Goal: Register for event/course

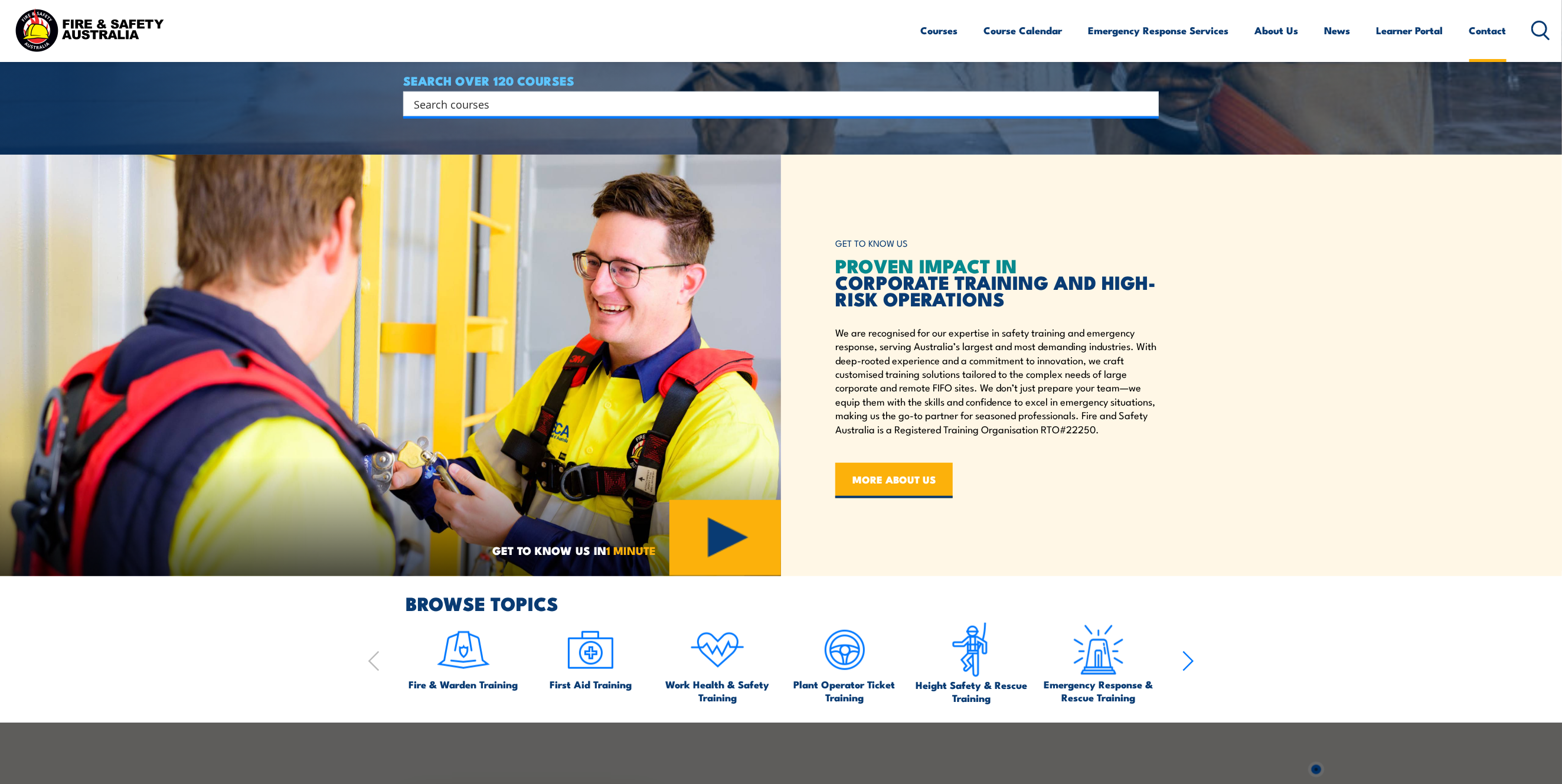
click at [1478, 27] on link "Contact" at bounding box center [1488, 31] width 37 height 31
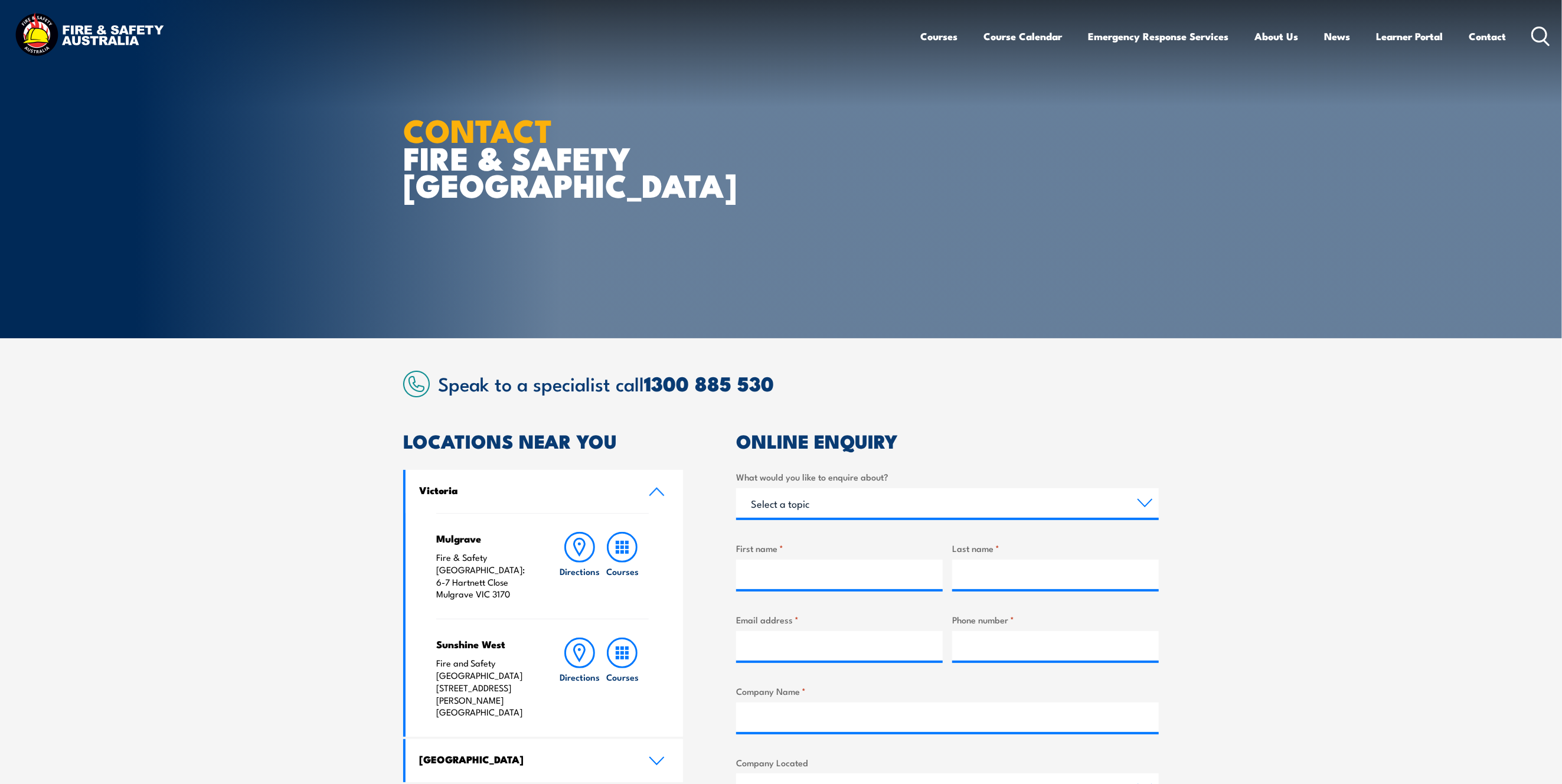
click at [969, 81] on article "CONTACT FIRE & SAFETY AUSTRALIA" at bounding box center [781, 169] width 755 height 338
click at [778, 221] on article "CONTACT FIRE & SAFETY AUSTRALIA" at bounding box center [781, 169] width 755 height 338
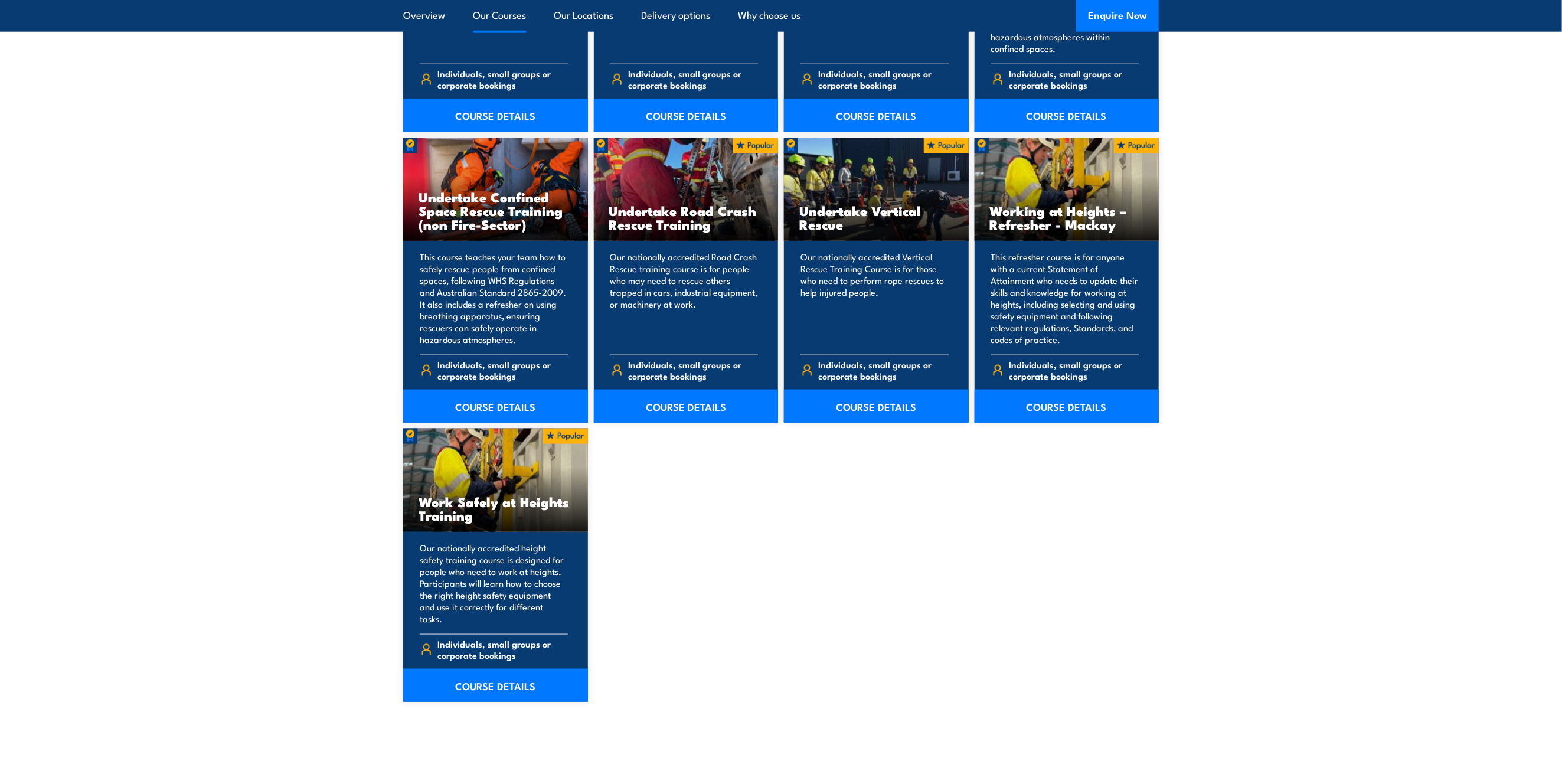
scroll to position [1337, 0]
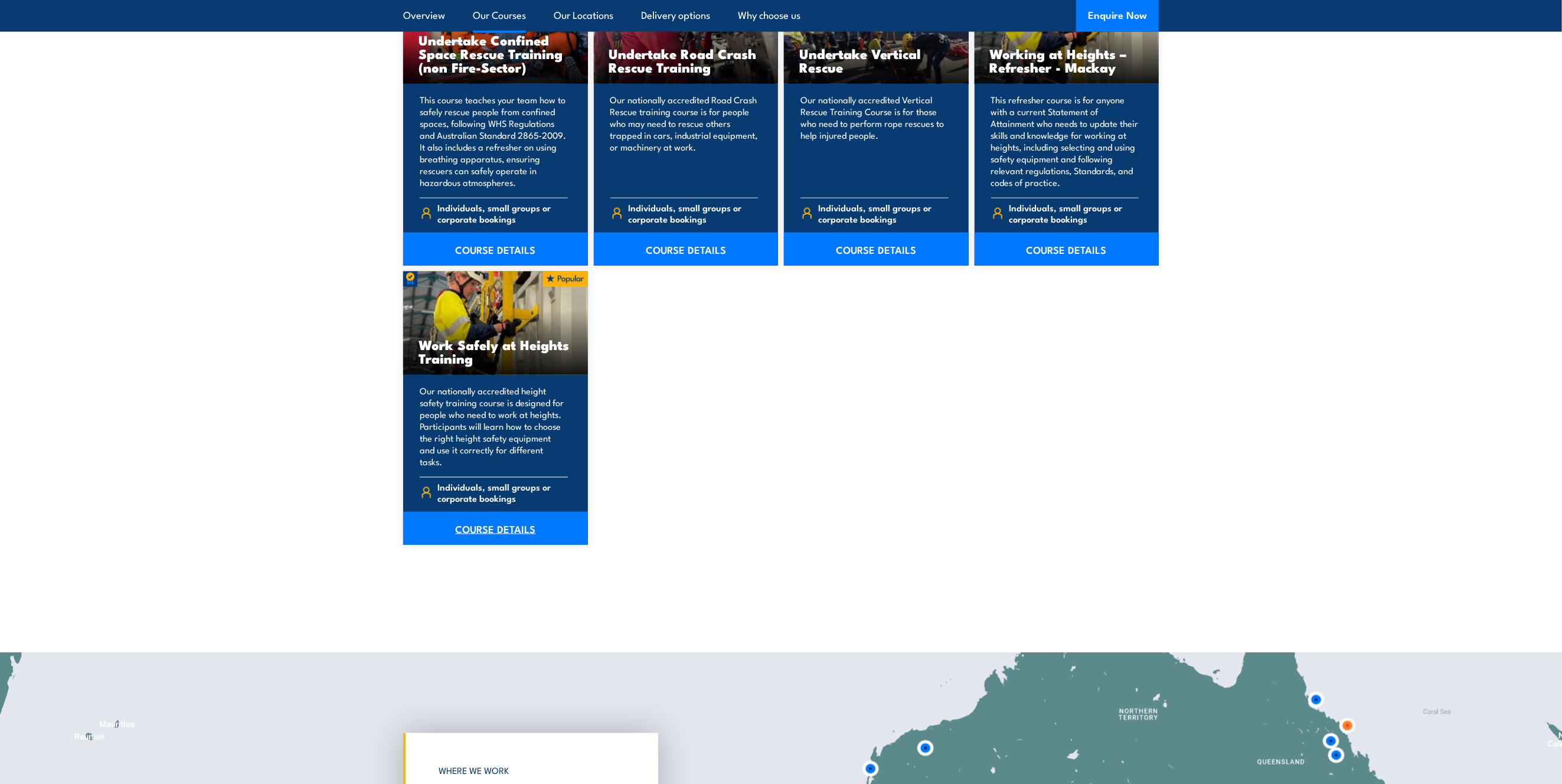
click at [493, 524] on link "COURSE DETAILS" at bounding box center [495, 528] width 185 height 33
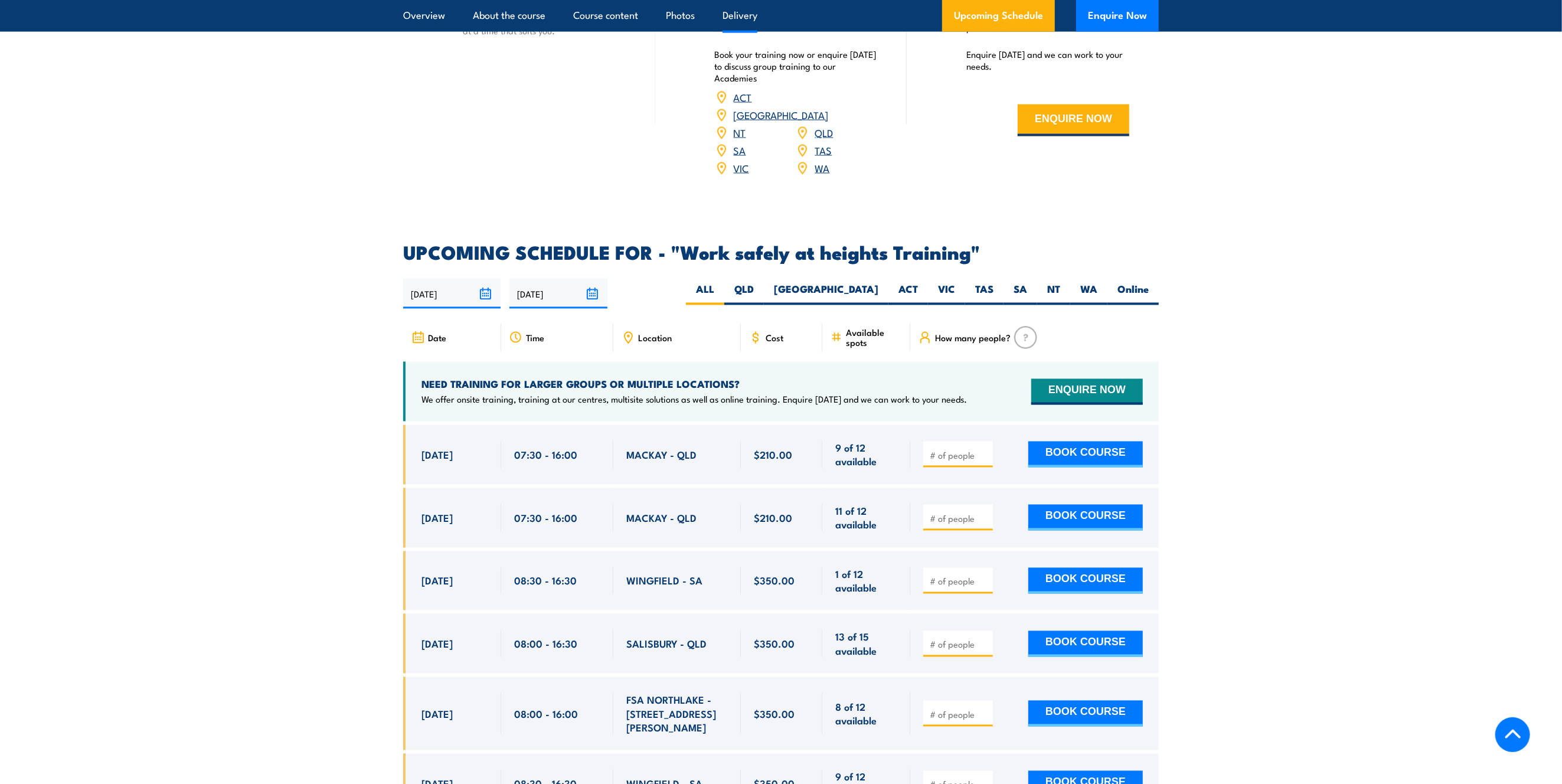
scroll to position [1731, 0]
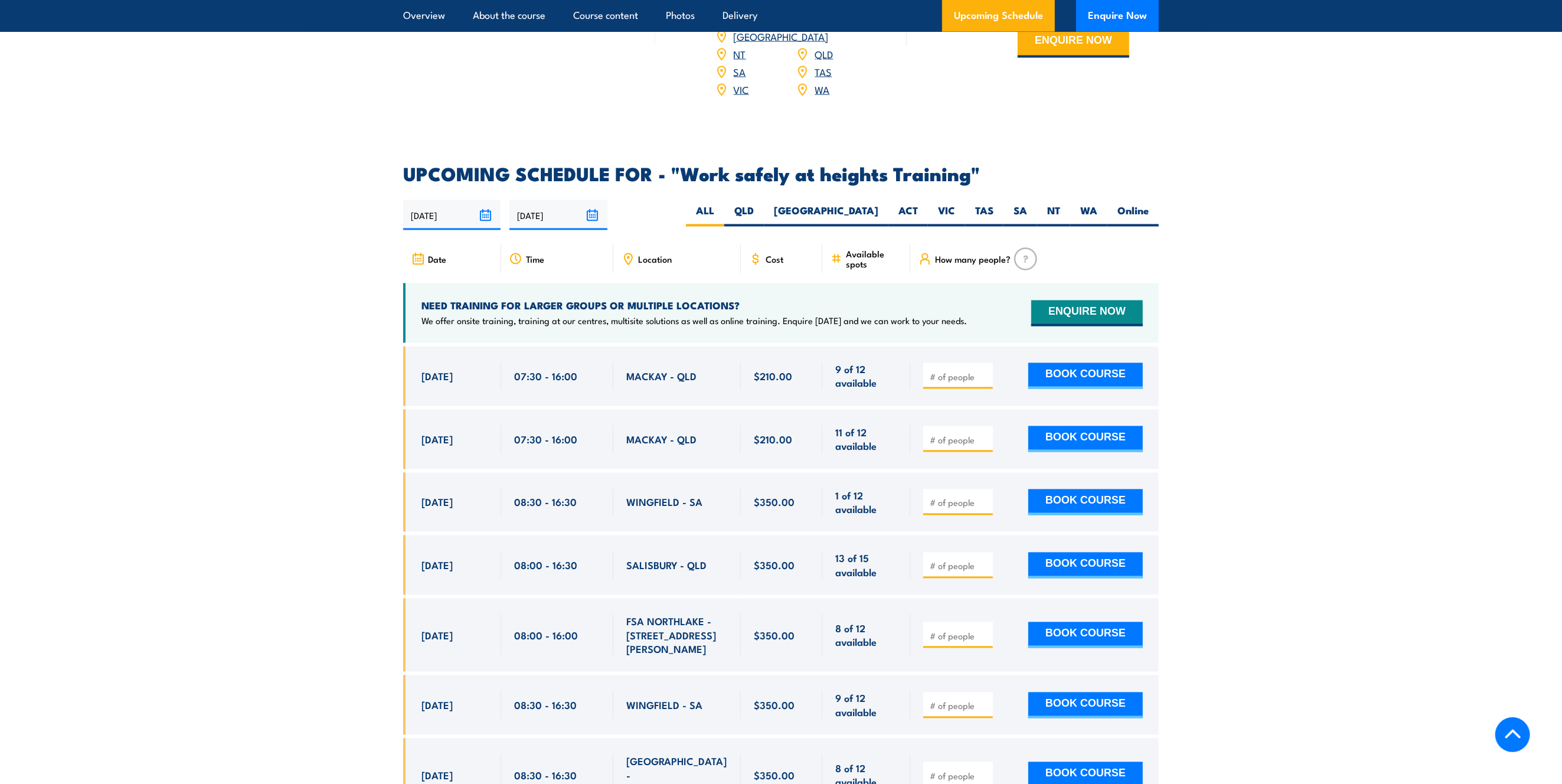
click at [970, 371] on input "number" at bounding box center [959, 377] width 59 height 12
type input "1"
click at [1067, 363] on button "BOOK COURSE" at bounding box center [1085, 376] width 114 height 26
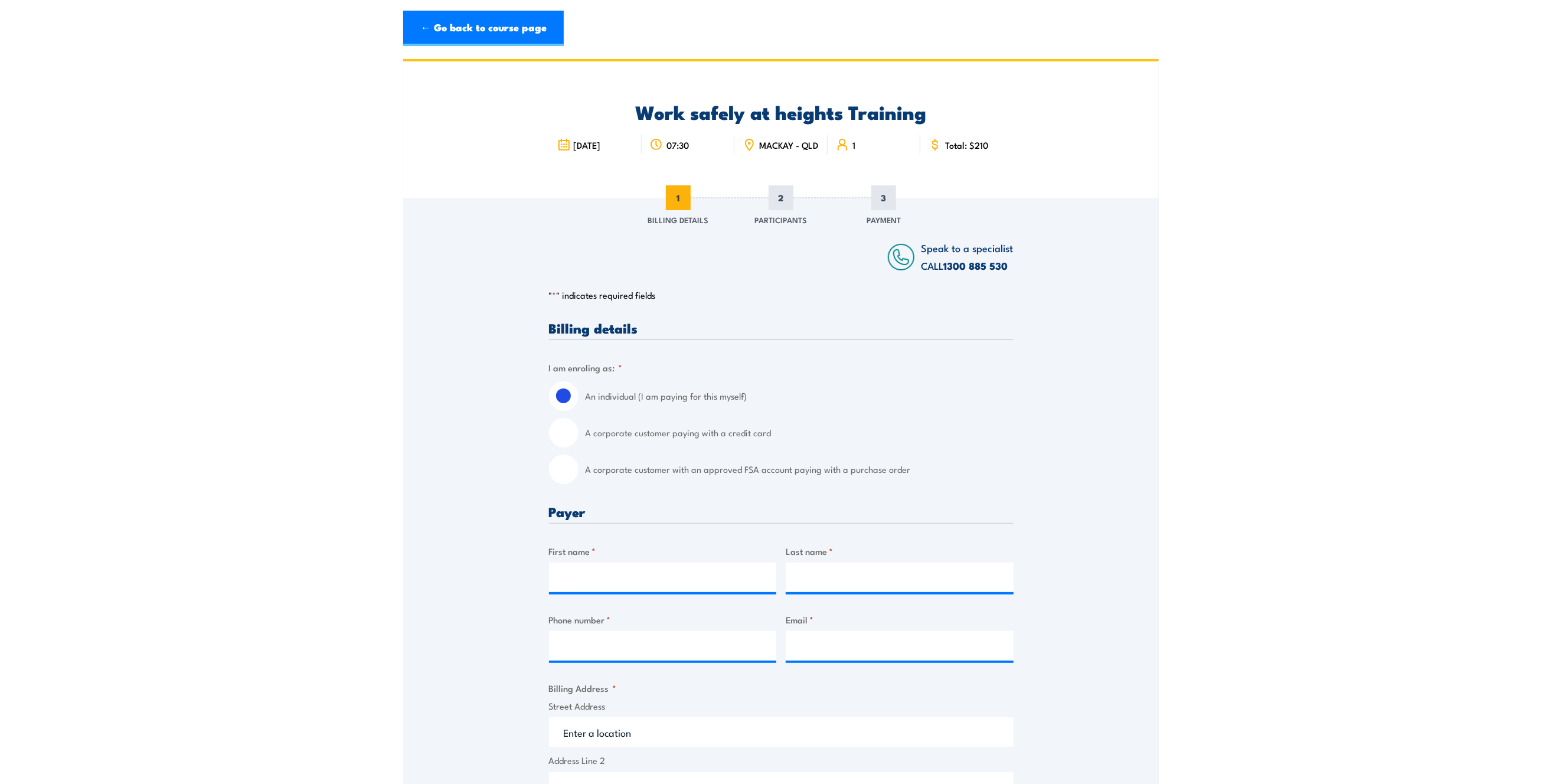
click at [568, 471] on input "A corporate customer with an approved FSA account paying with a purchase order" at bounding box center [563, 469] width 29 height 29
radio input "true"
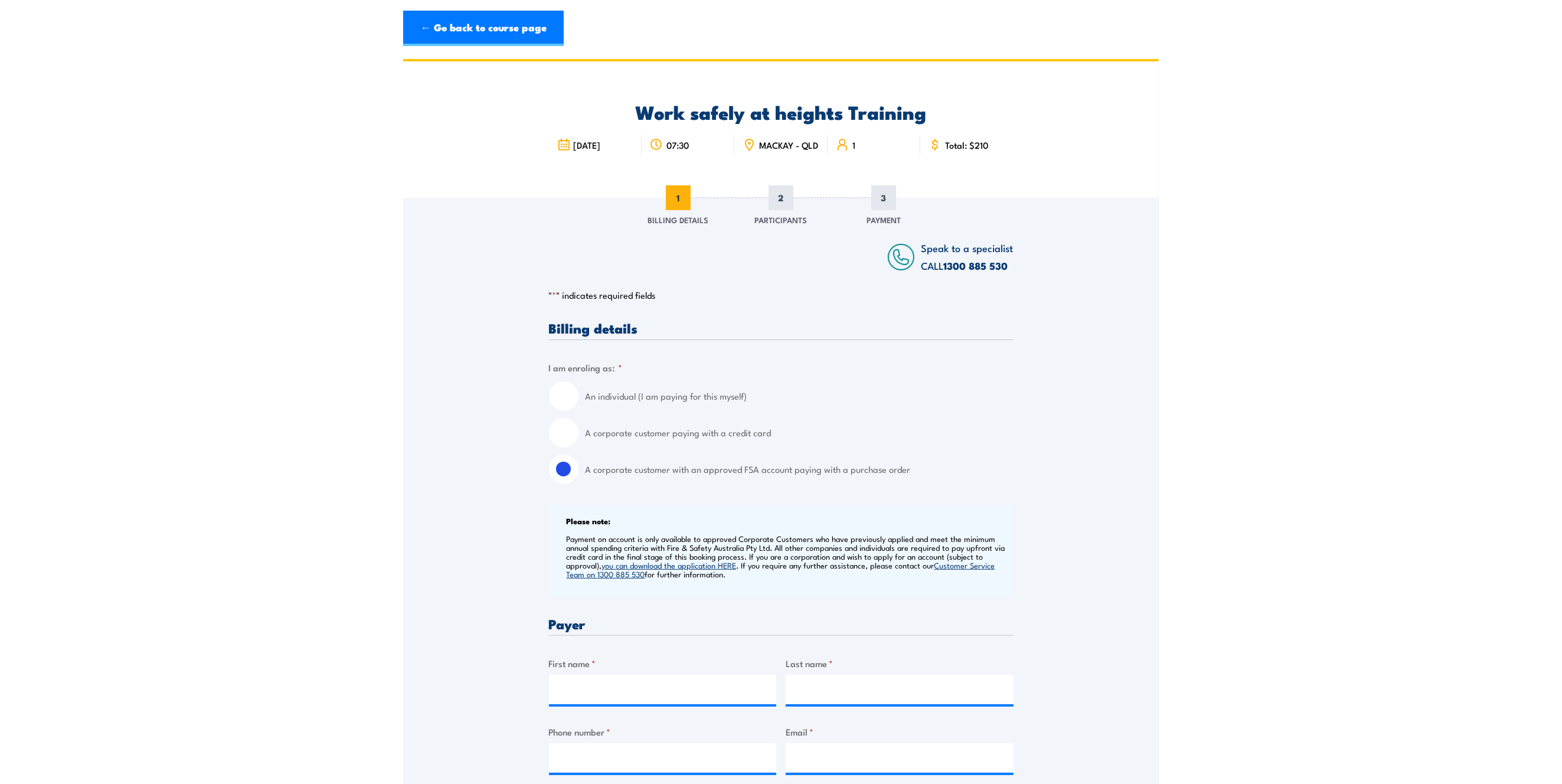
scroll to position [157, 0]
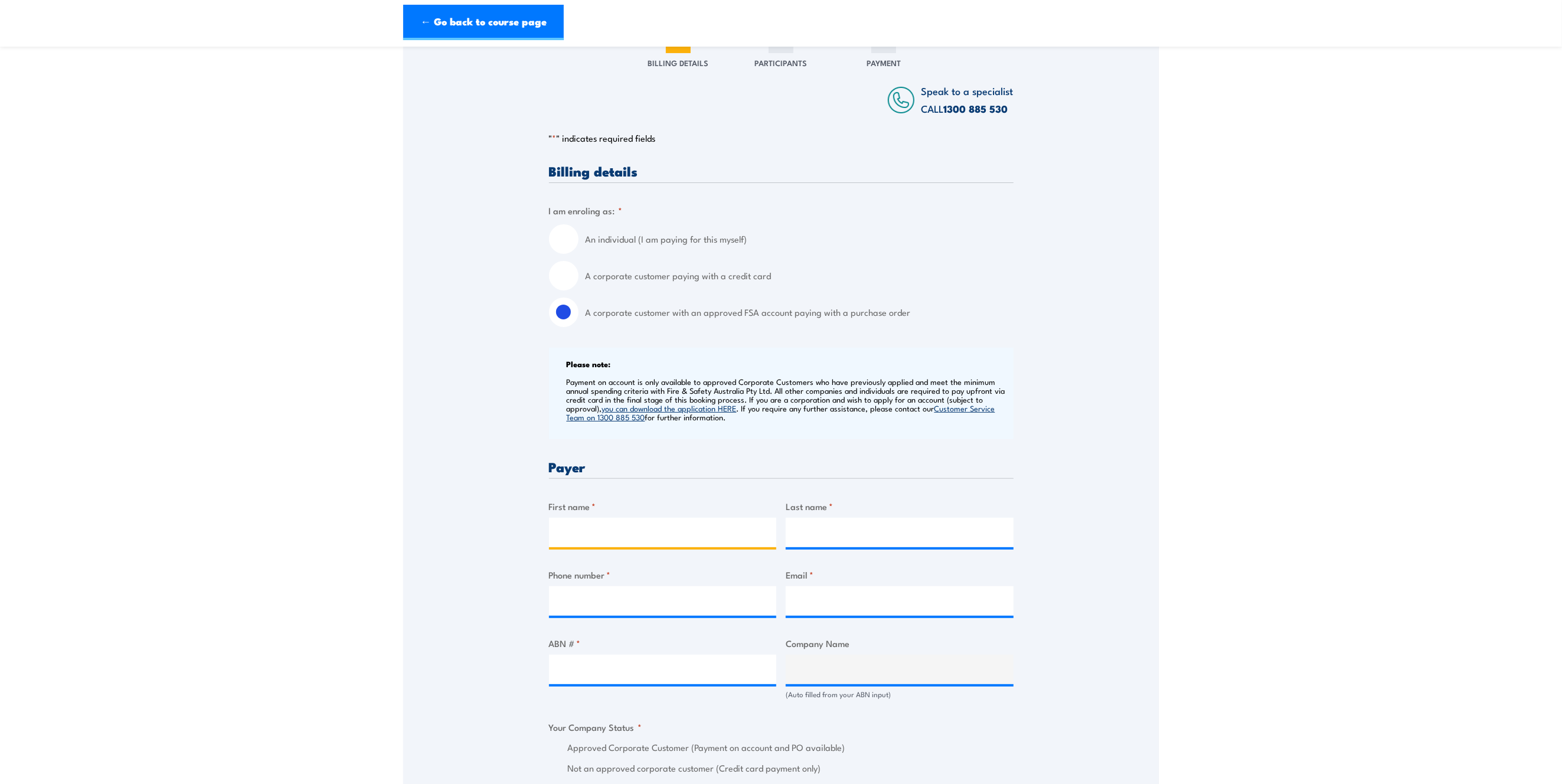
click at [648, 542] on input "First name *" at bounding box center [663, 532] width 228 height 29
type input "Cara"
type input "Barbeler"
type input "0403205371"
type input "f"
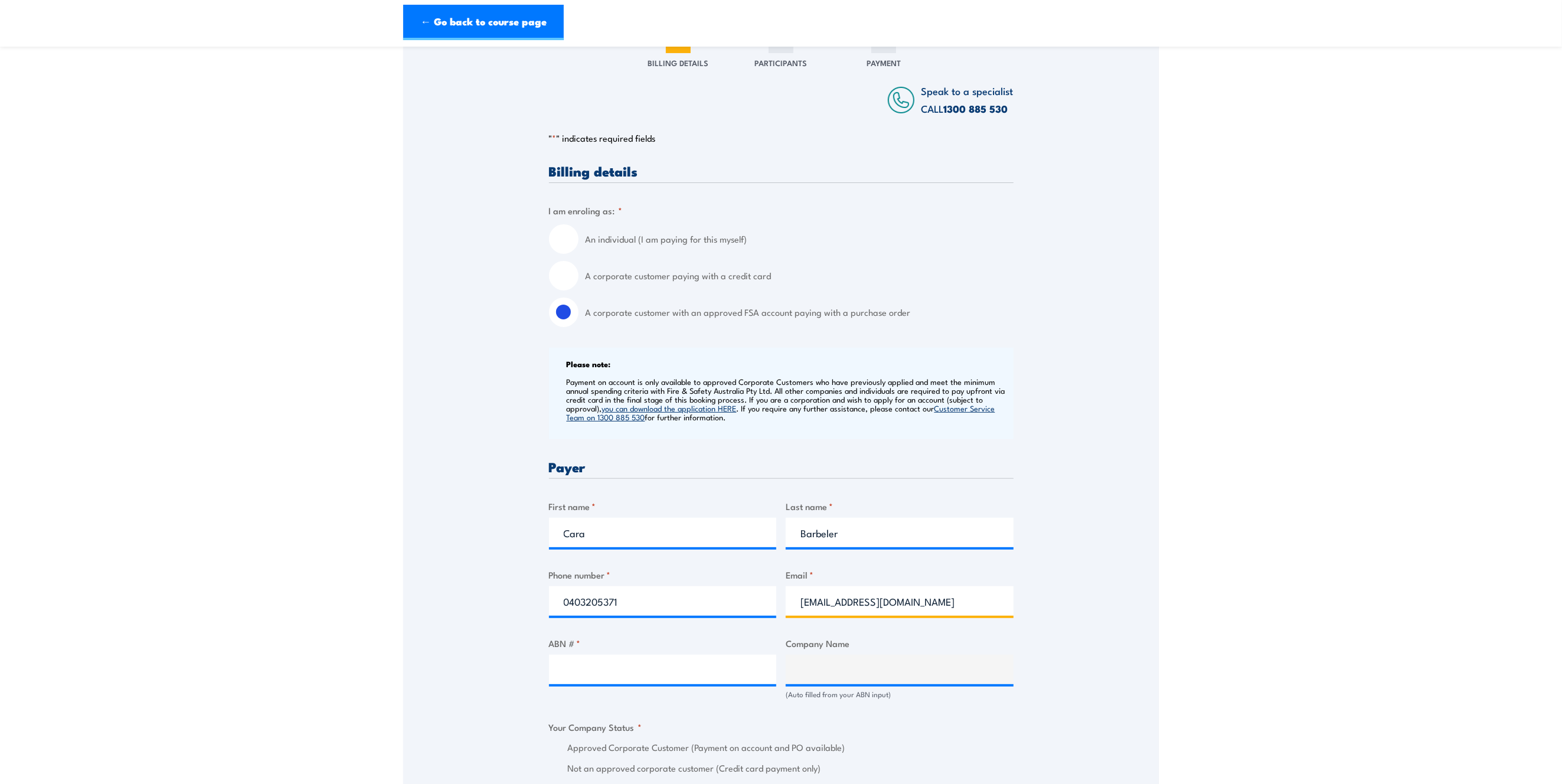
type input "cara.barbeler@bhp.com"
type input "85623848895"
type input "OS ACPM PTY LTD"
radio input "true"
type input "85623848895"
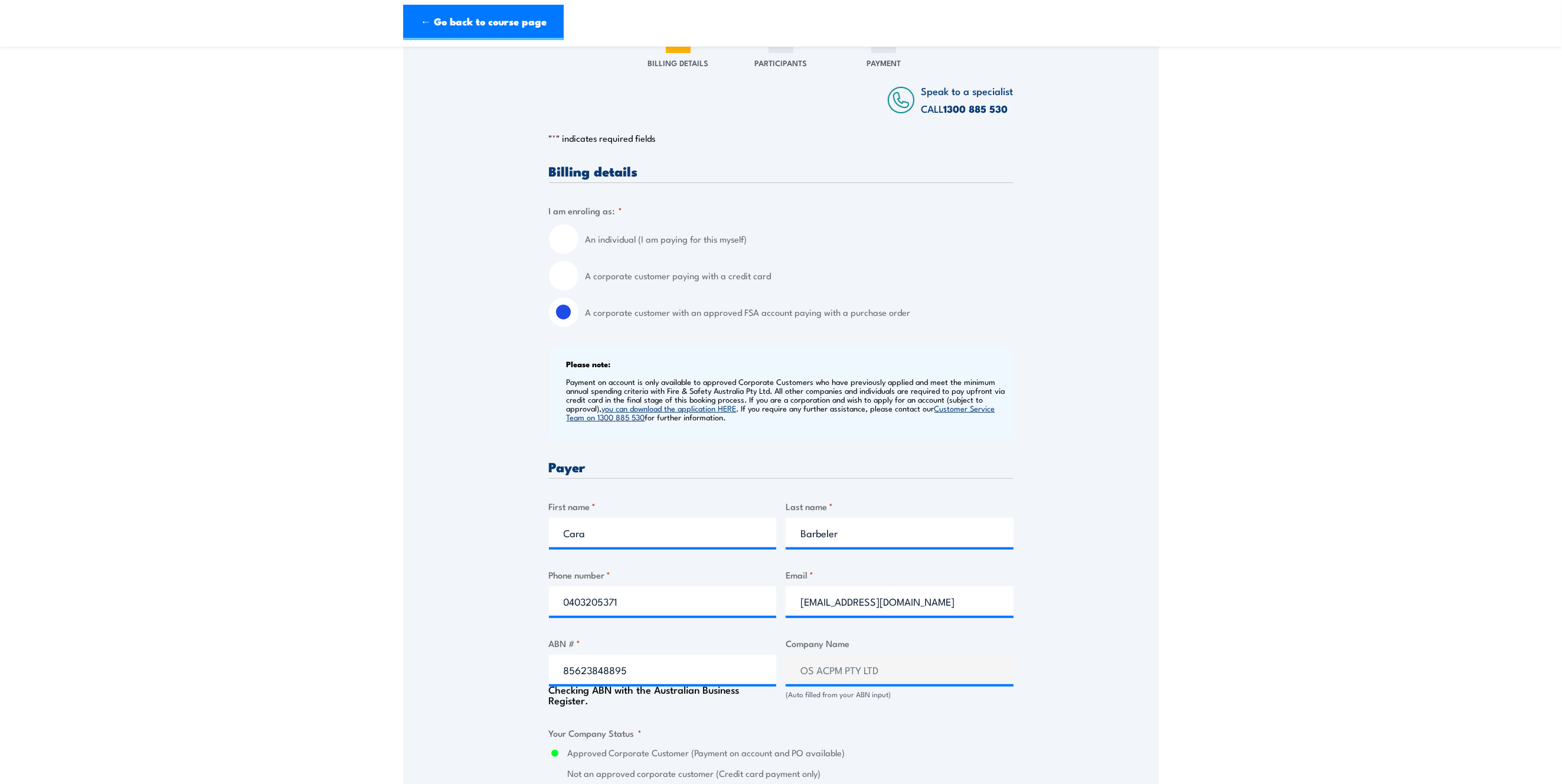
click at [1311, 491] on section "Work safely at heights Training 3 September 2025 1" at bounding box center [781, 689] width 1562 height 1573
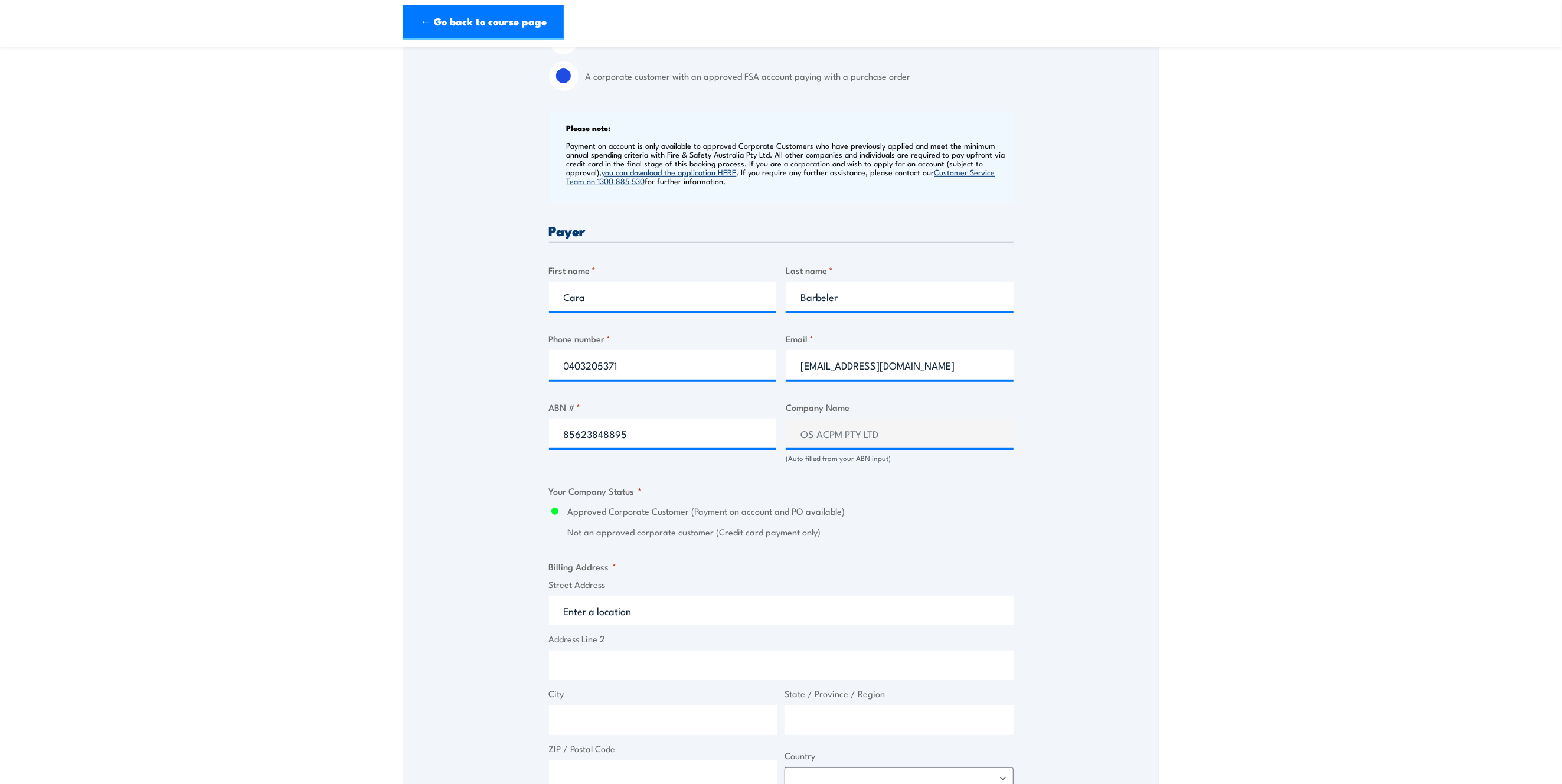
scroll to position [472, 0]
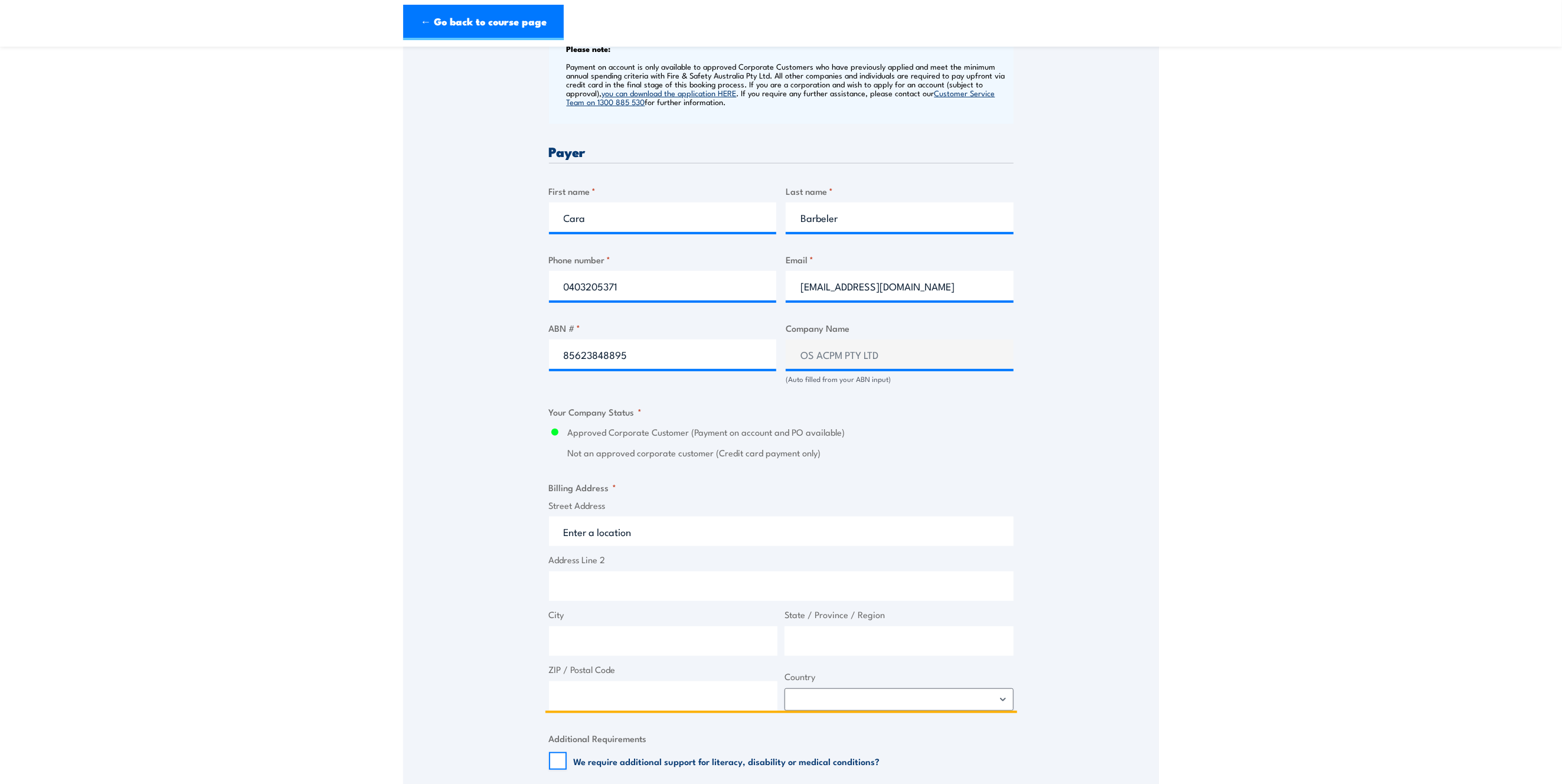
click at [593, 542] on input "Street Address" at bounding box center [781, 531] width 465 height 29
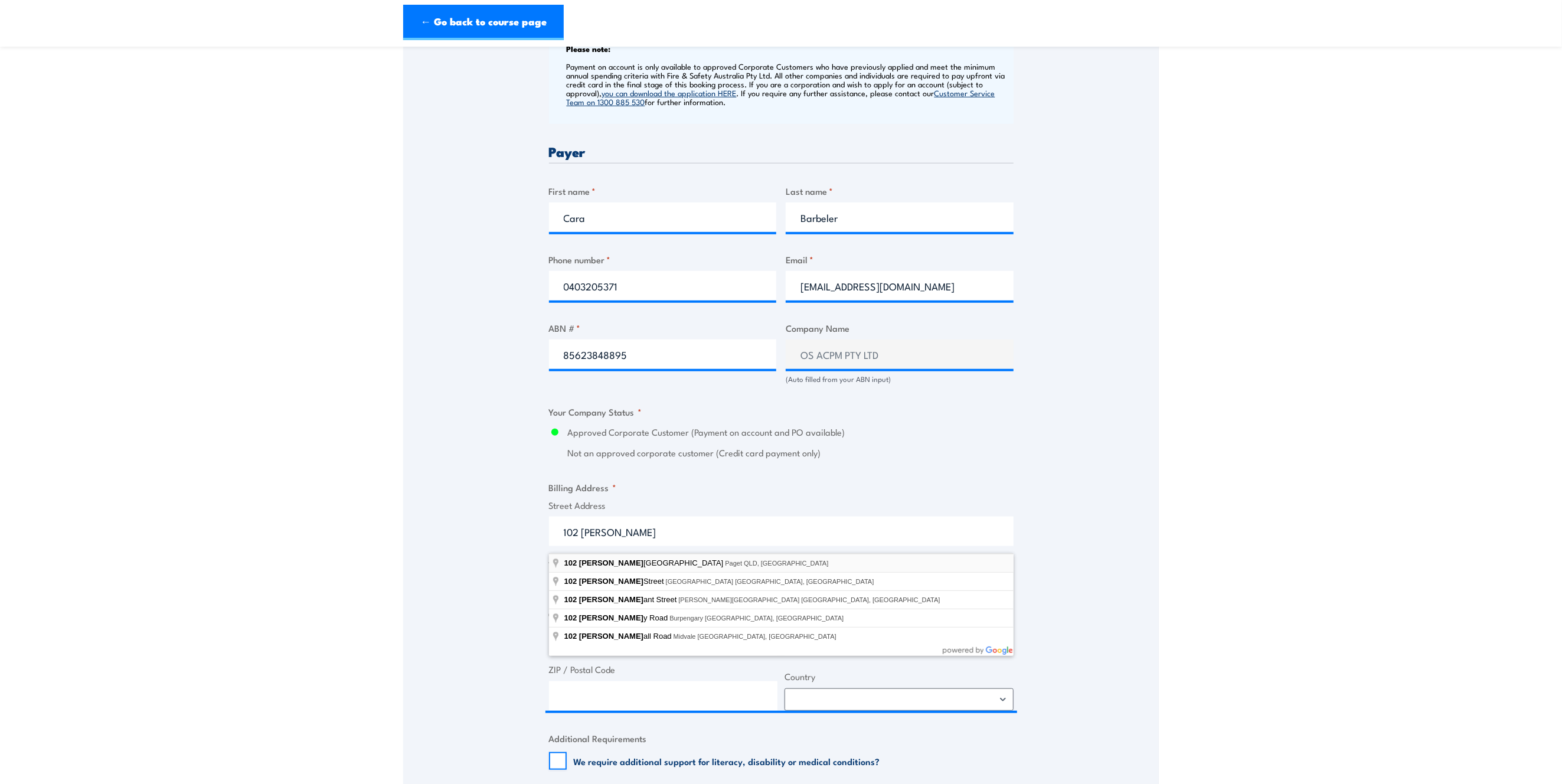
type input "102 Farrellys Road, Paget QLD, Australia"
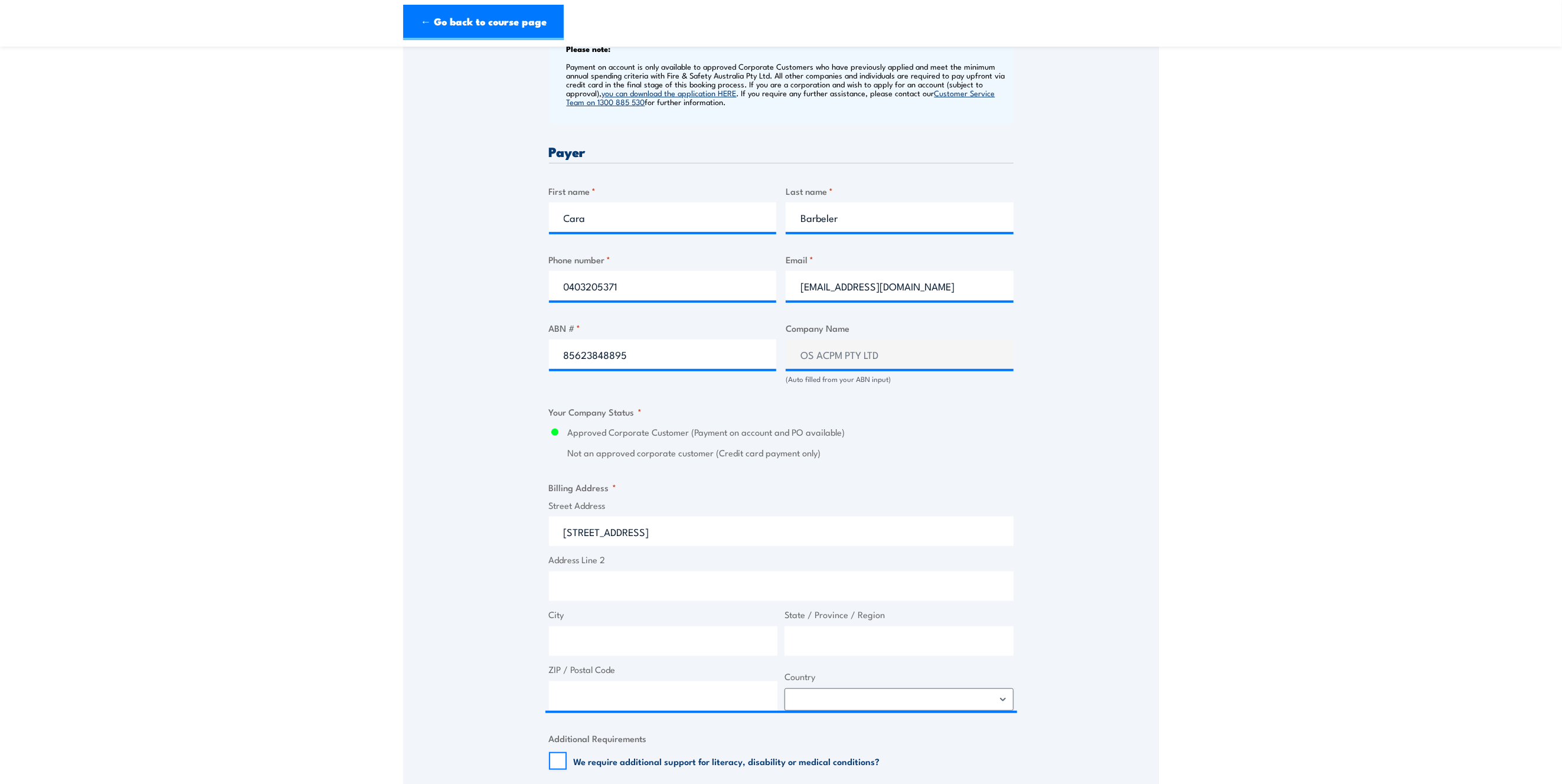
type input "102 Farrellys Rd"
type input "Paget"
type input "Queensland"
type input "4740"
select select "Australia"
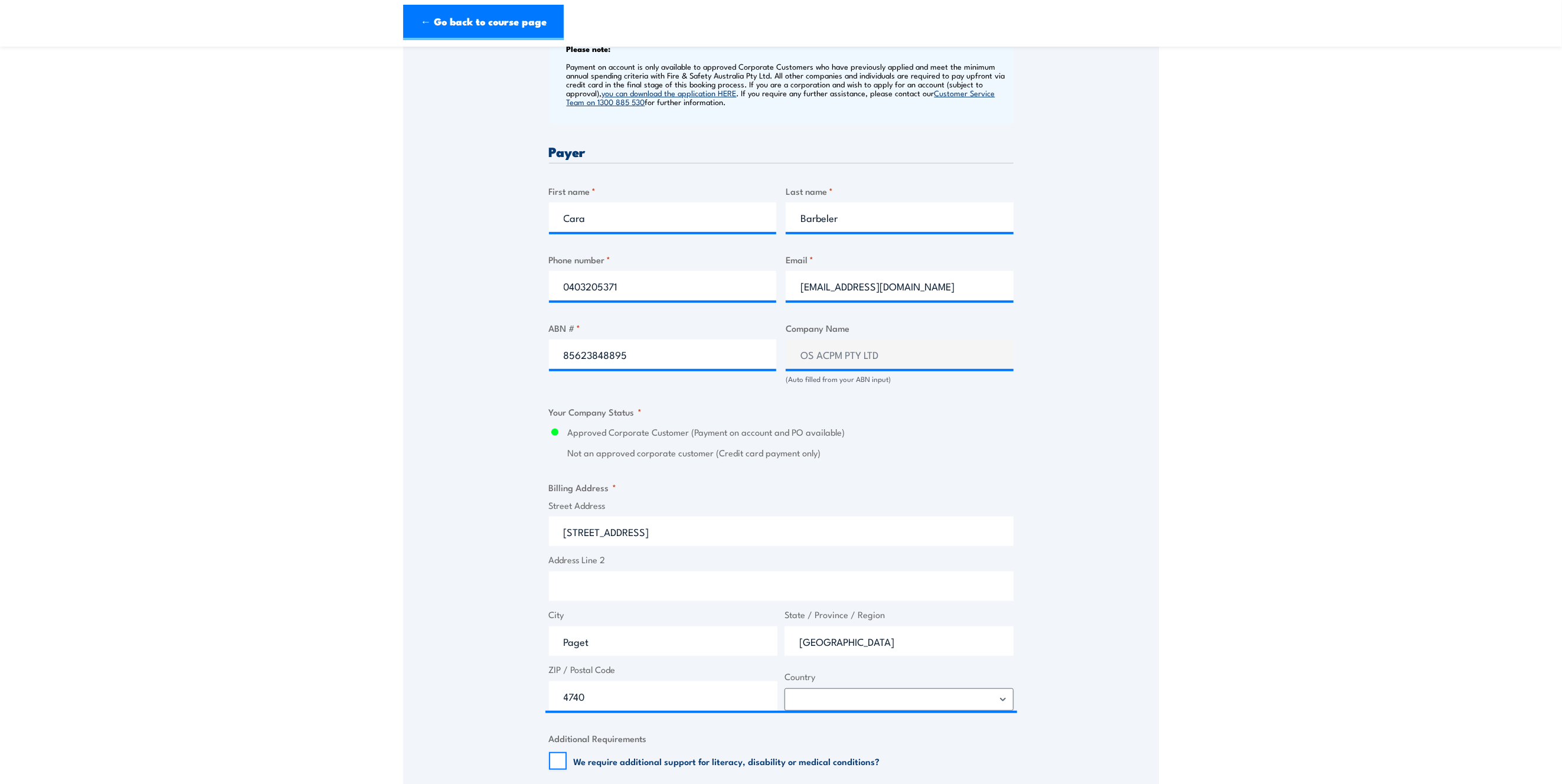
click at [1187, 417] on section "Work safely at heights Training 3 September 2025 1" at bounding box center [781, 371] width 1562 height 1568
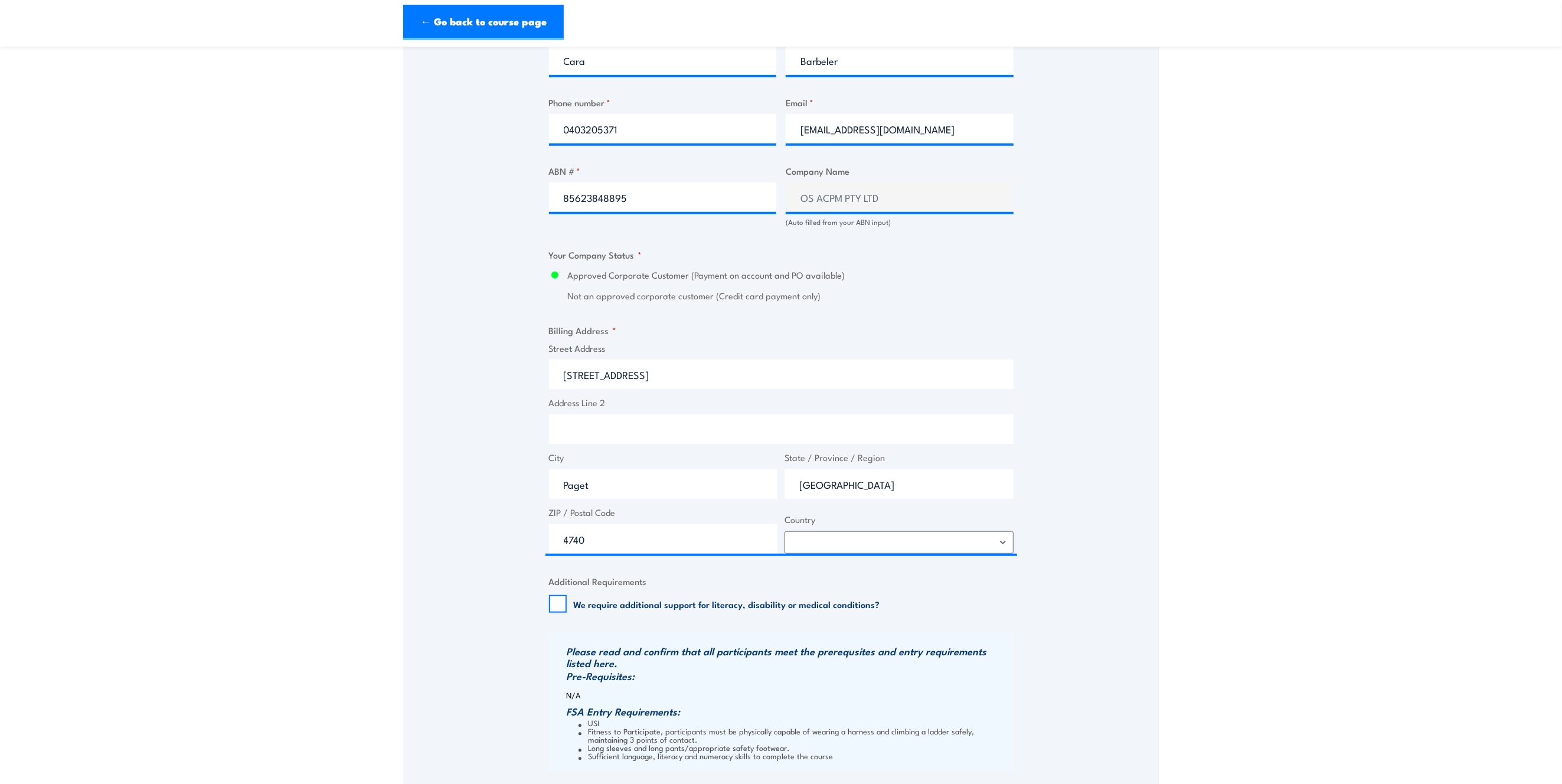
scroll to position [708, 0]
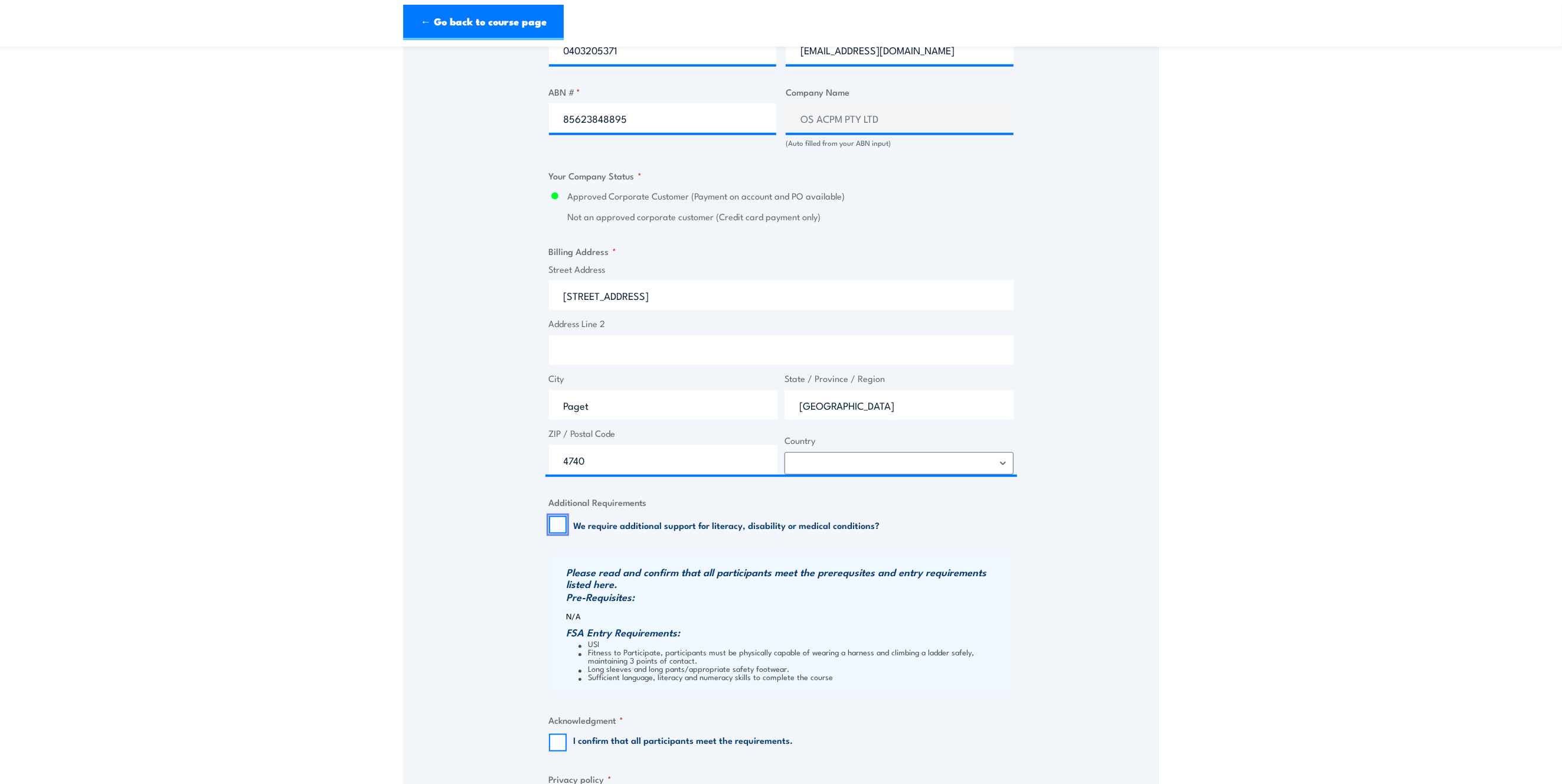
click at [558, 527] on input "We require additional support for literacy, disability or medical conditions?" at bounding box center [558, 524] width 18 height 18
checkbox input "true"
click at [1184, 623] on section "Work safely at heights Training 3 September 2025 1" at bounding box center [781, 135] width 1562 height 1568
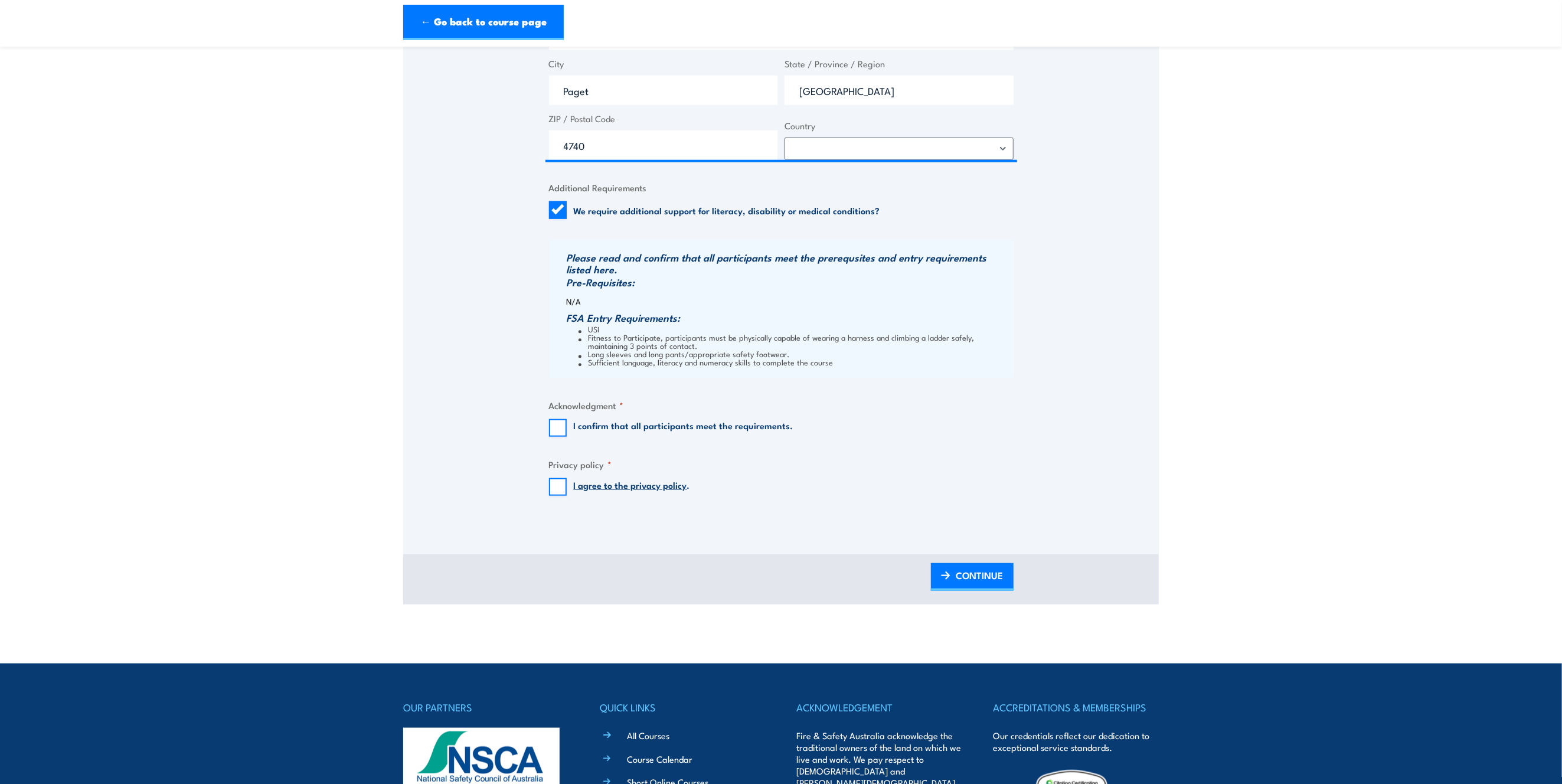
scroll to position [1101, 0]
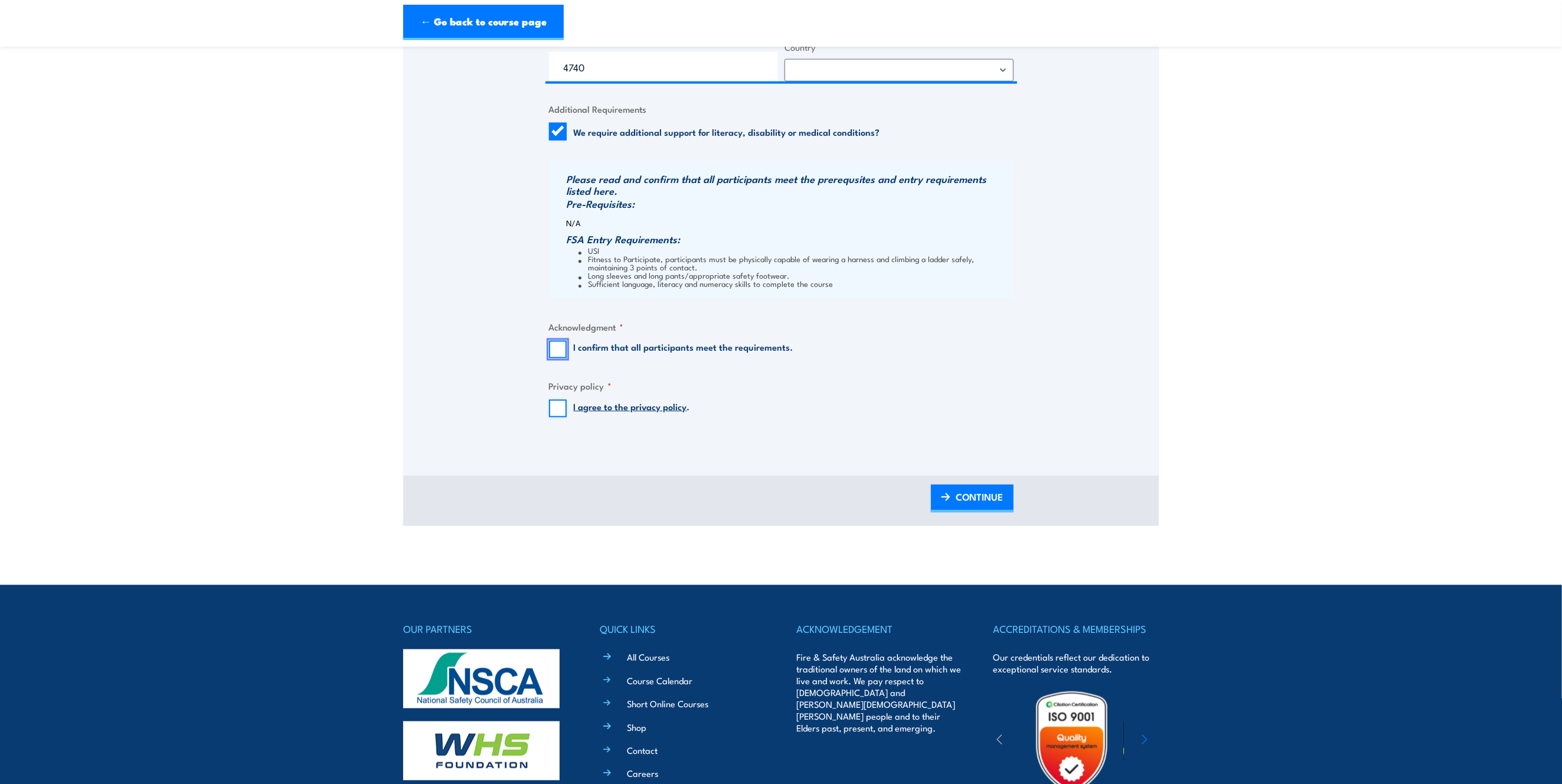
click at [559, 358] on input "I confirm that all participants meet the requirements." at bounding box center [558, 349] width 18 height 18
checkbox input "true"
click at [555, 403] on fieldset "Privacy policy * I agree to the privacy policy ." at bounding box center [781, 398] width 465 height 38
click at [554, 416] on input "I agree to the privacy policy ." at bounding box center [558, 409] width 18 height 18
checkbox input "true"
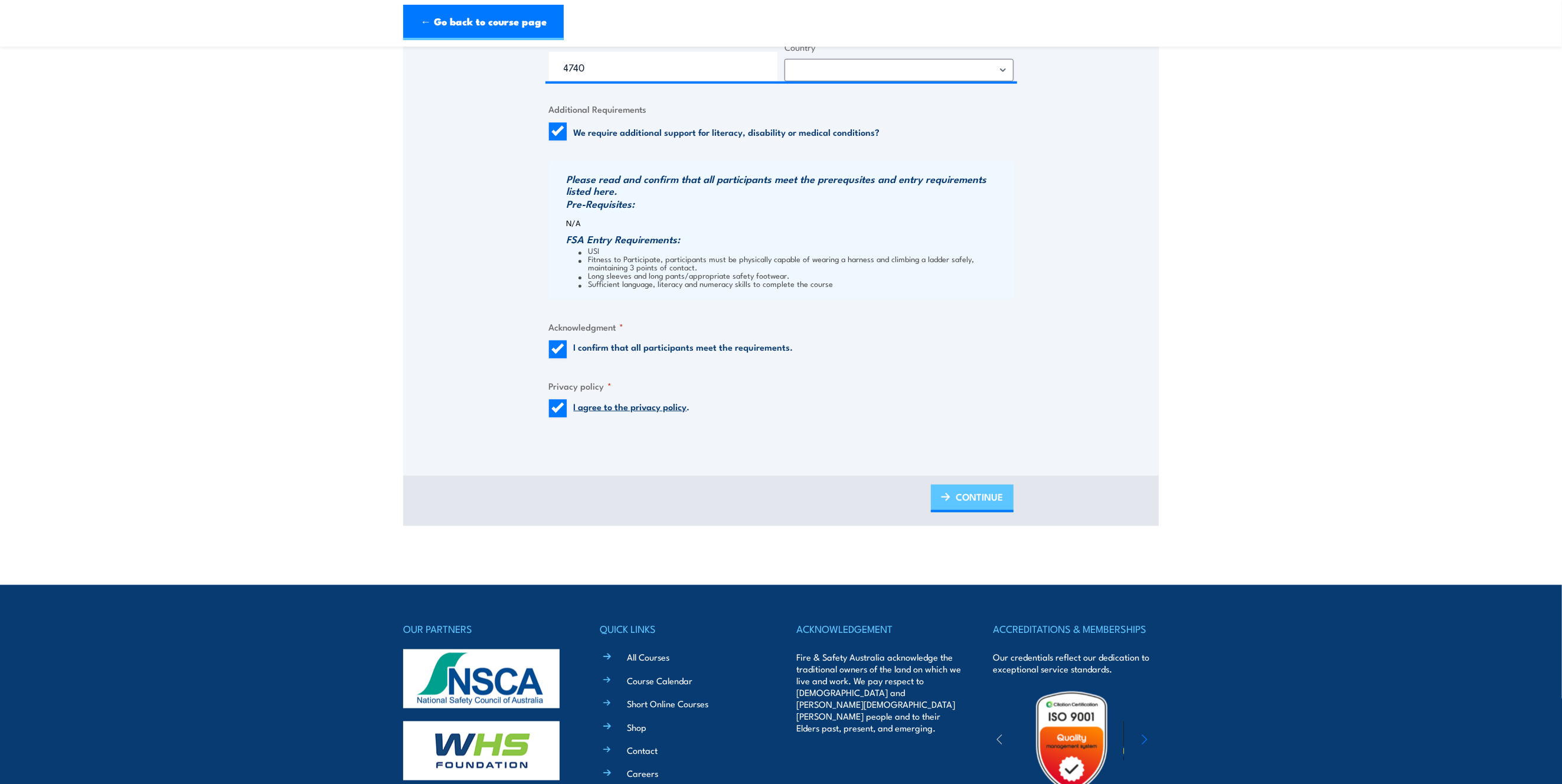
click at [980, 509] on span "CONTINUE" at bounding box center [980, 497] width 47 height 31
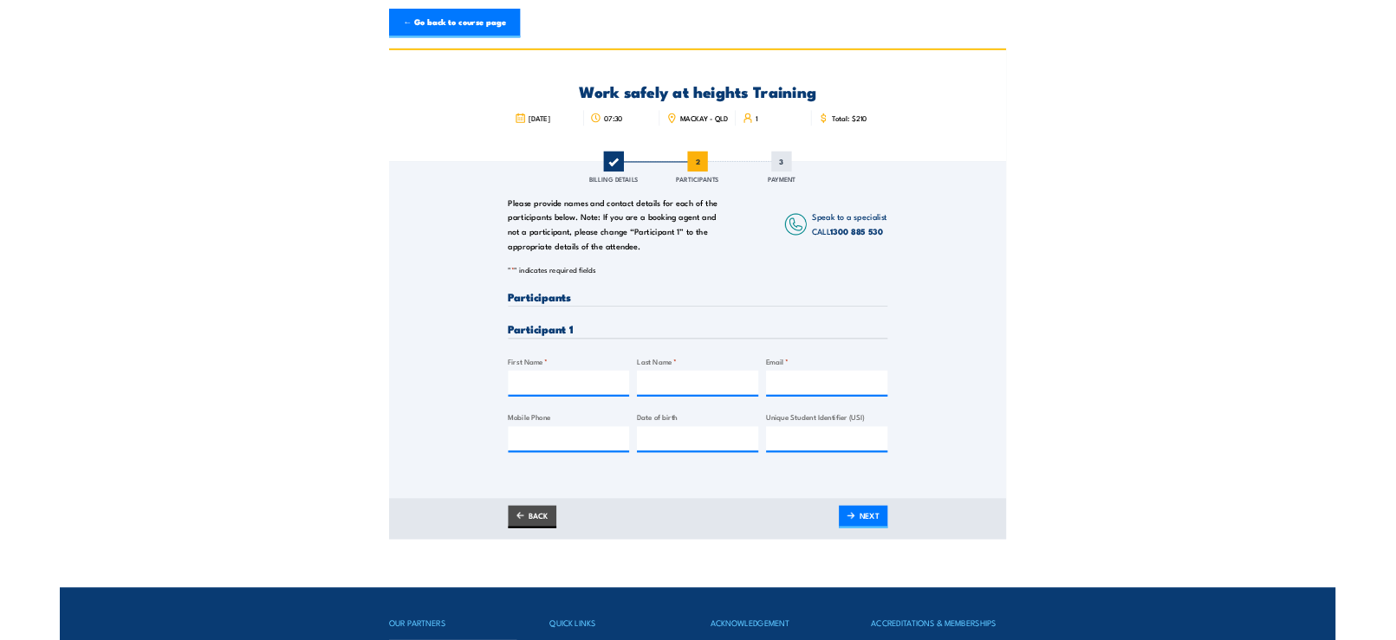
scroll to position [0, 0]
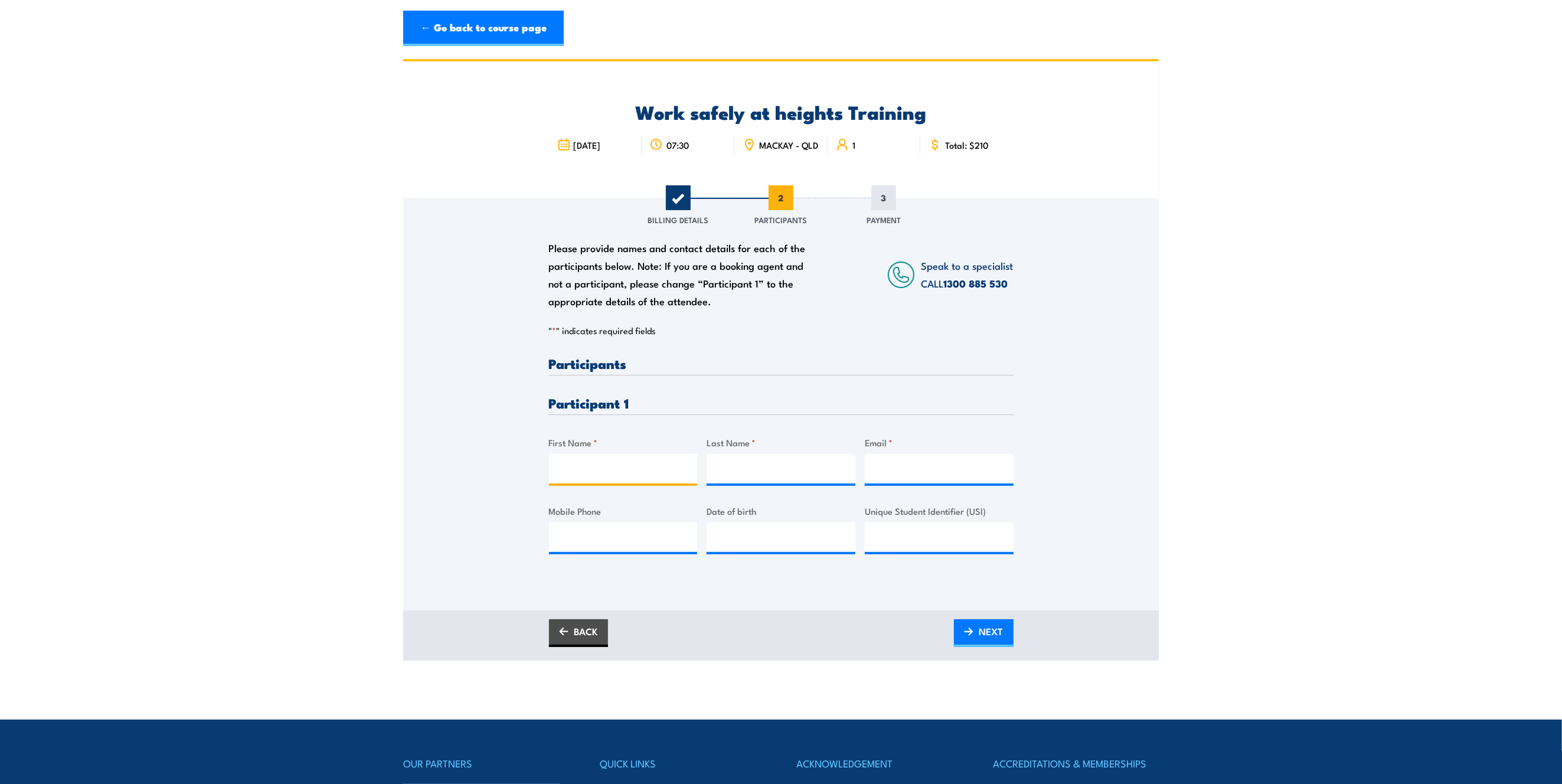
click at [600, 460] on input "First Name *" at bounding box center [623, 468] width 149 height 29
type input "Ava"
type input "Beck"
click at [952, 471] on input "Email *" at bounding box center [939, 468] width 149 height 29
paste input "ava.beck@bhp.com"
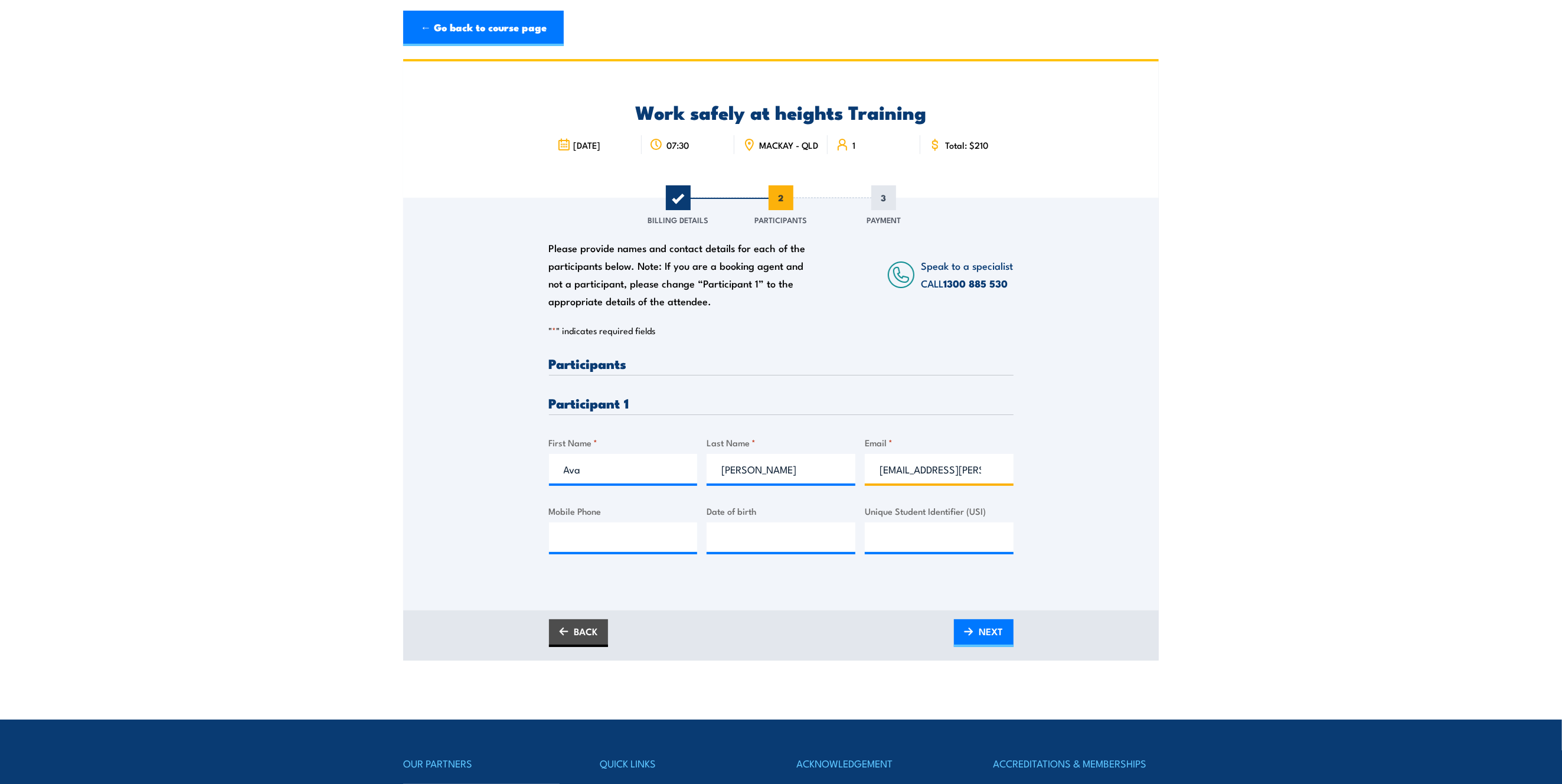
type input "ava.beck@bhp.com"
click at [602, 539] on input "Mobile Phone" at bounding box center [623, 537] width 149 height 29
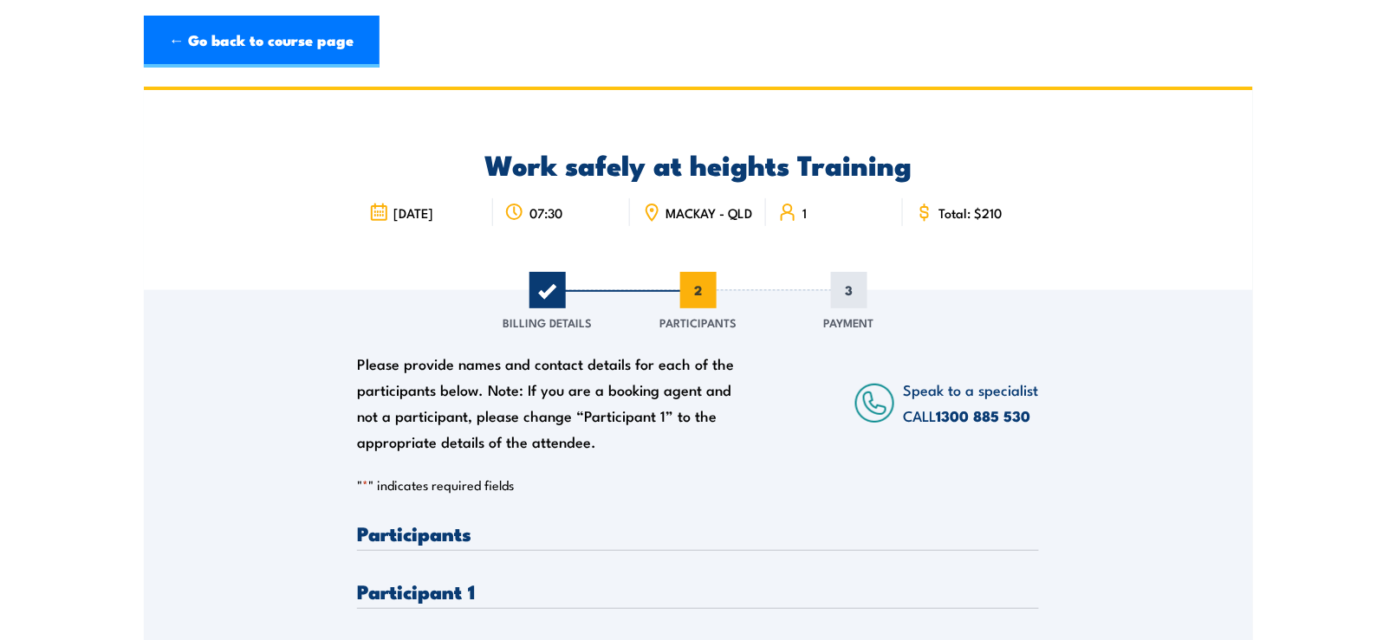
click at [1255, 512] on section "Work safely at heights Training 3 September 2025 1" at bounding box center [698, 528] width 1396 height 883
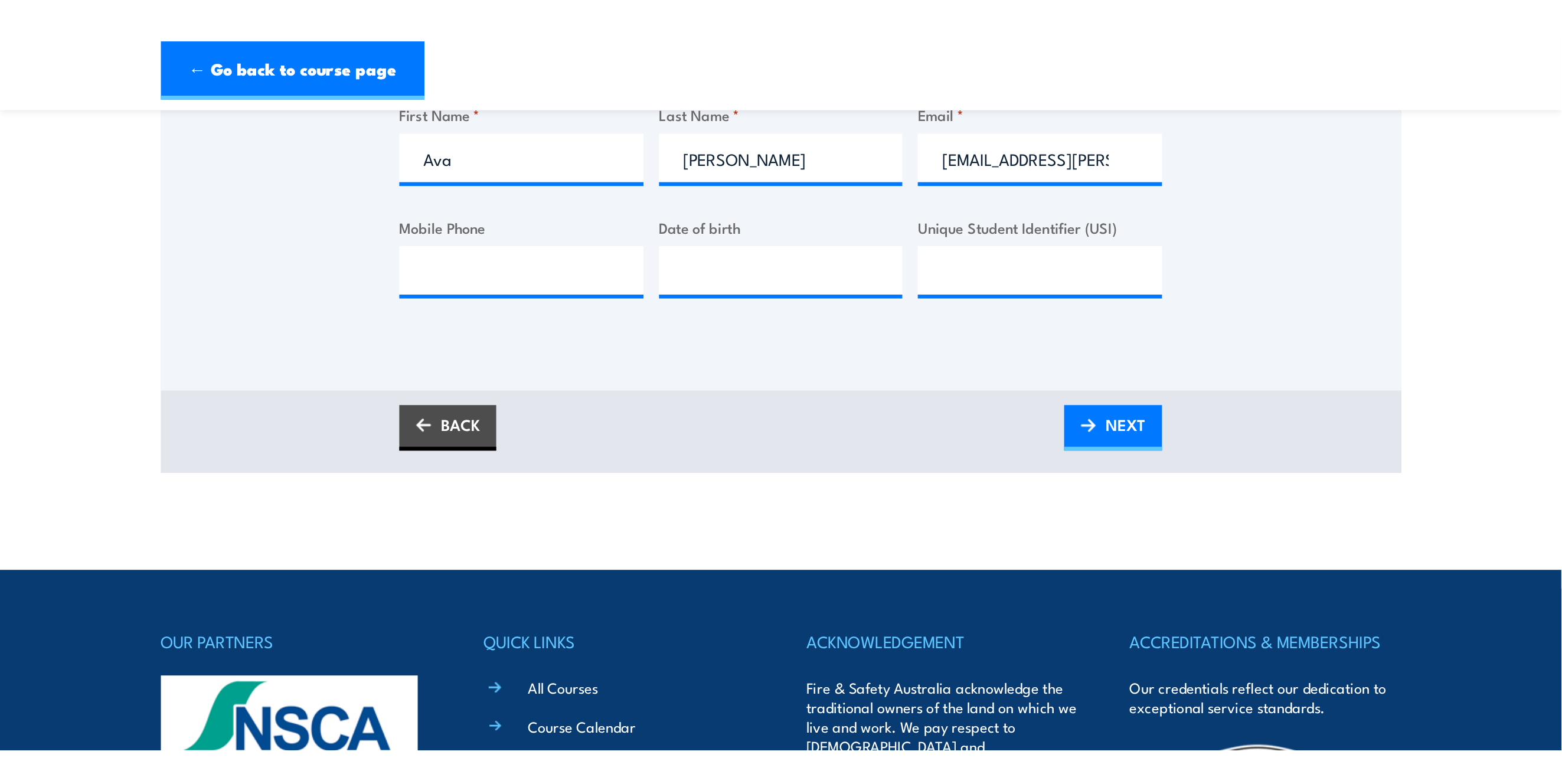
scroll to position [315, 0]
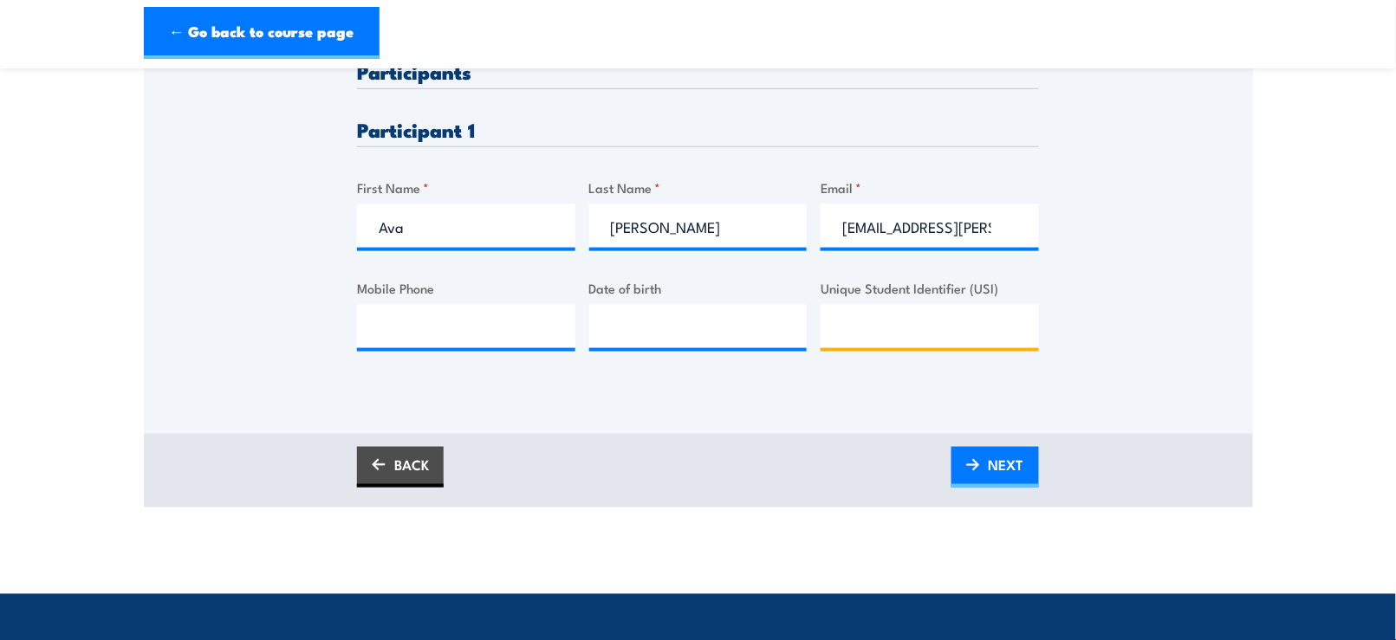
click at [839, 329] on input "Unique Student Identifier (USI)" at bounding box center [930, 326] width 218 height 43
paste input "HW2Y3F5KH6"
type input "HW2Y3F5KH6"
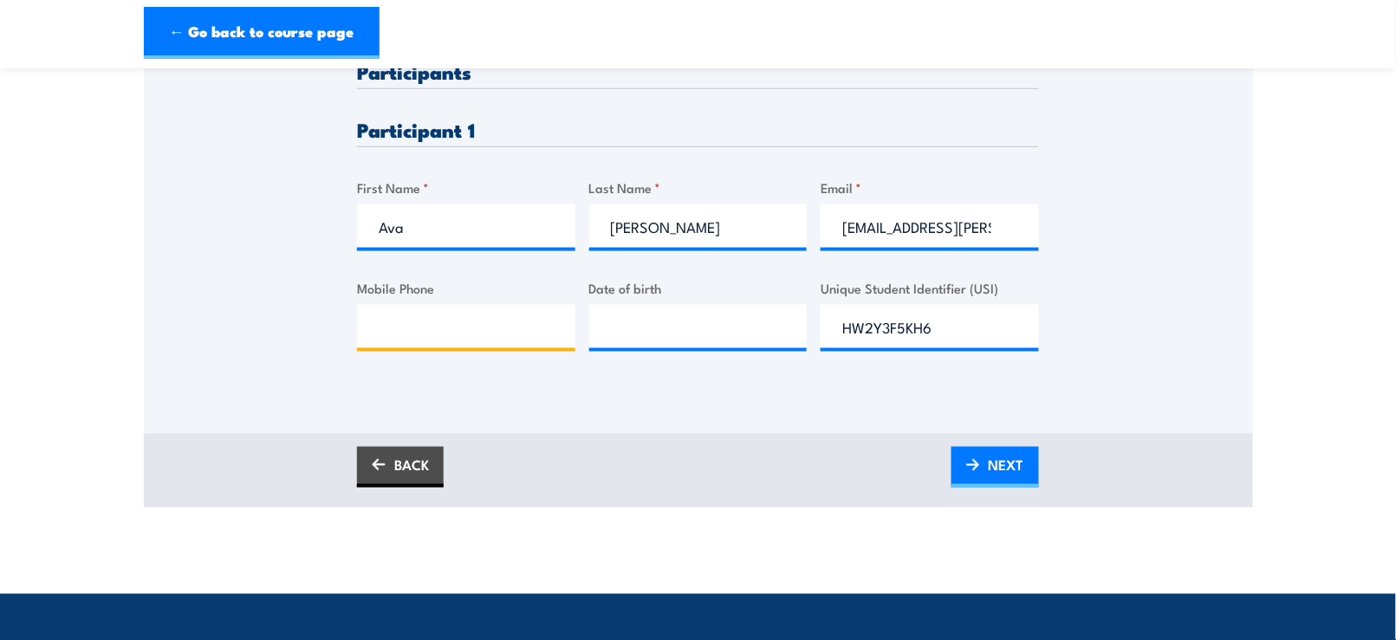
click at [418, 320] on input "Mobile Phone" at bounding box center [466, 326] width 218 height 43
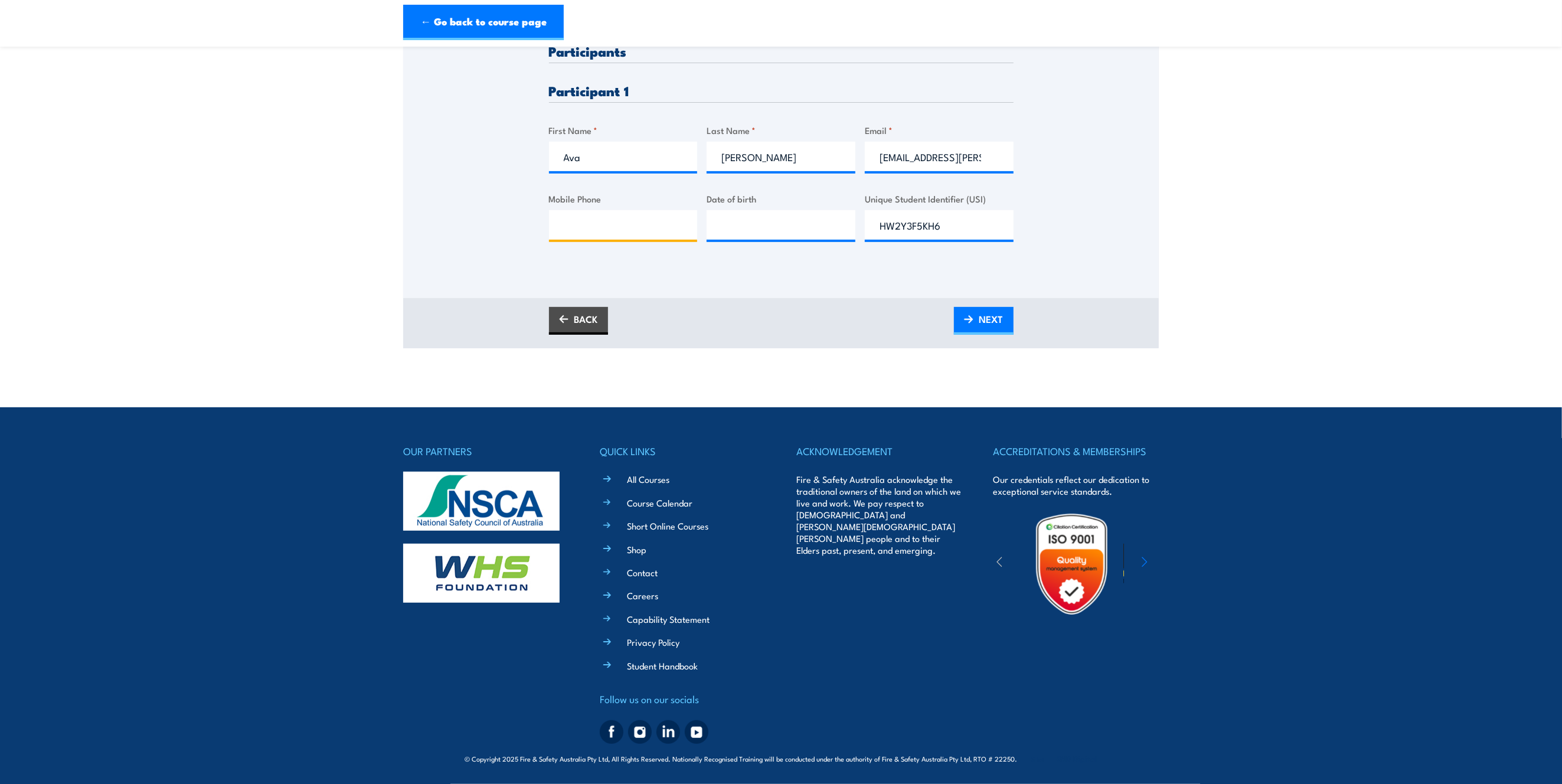
click at [590, 223] on input "Mobile Phone" at bounding box center [623, 224] width 149 height 29
paste input "0491754849"
type input "0491754849"
type input "__/__/____"
click at [714, 230] on input "__/__/____" at bounding box center [781, 224] width 149 height 29
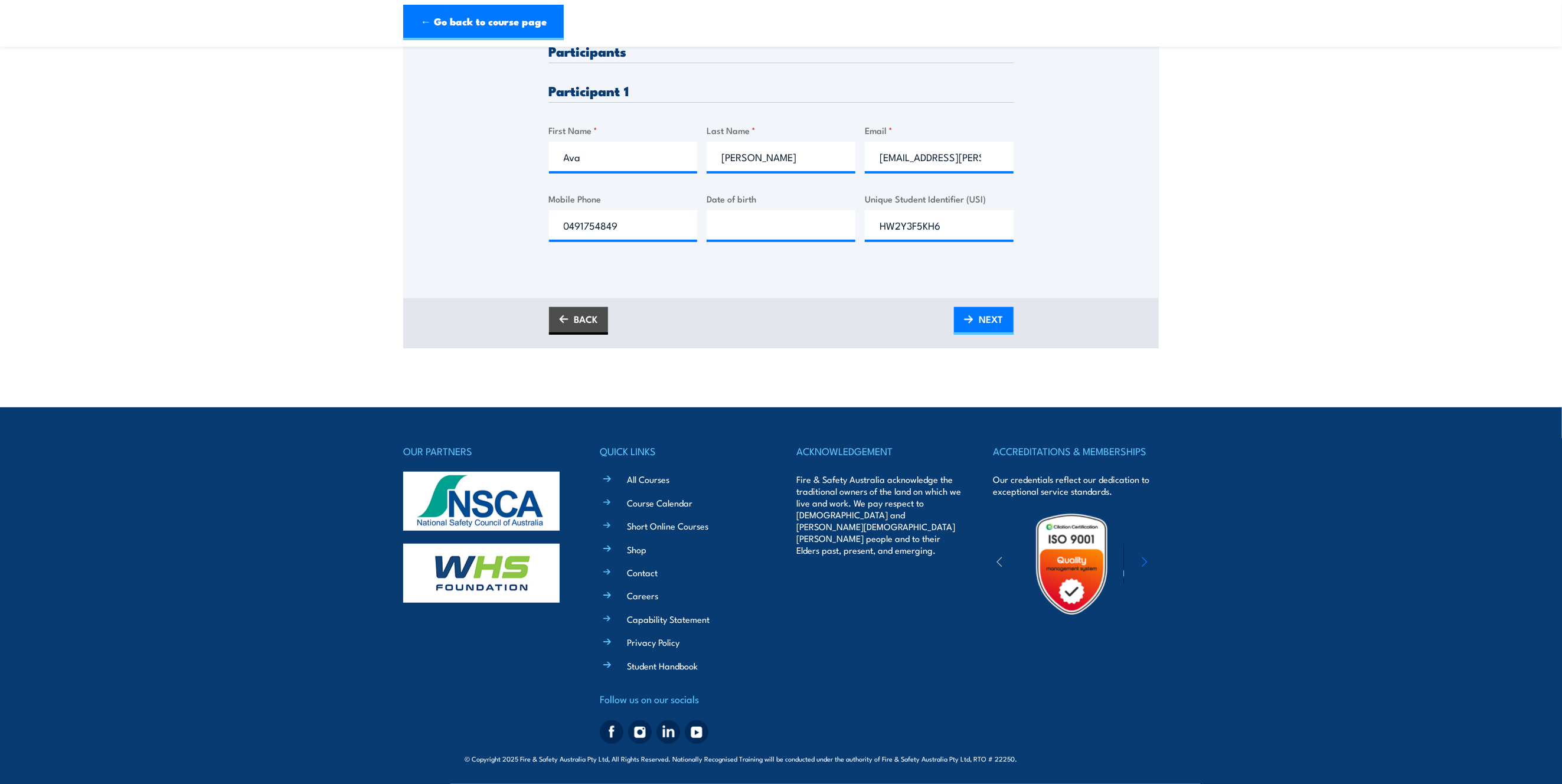
type input "__/__/____"
type input "12/11/2003"
click at [965, 324] on img at bounding box center [969, 319] width 10 height 8
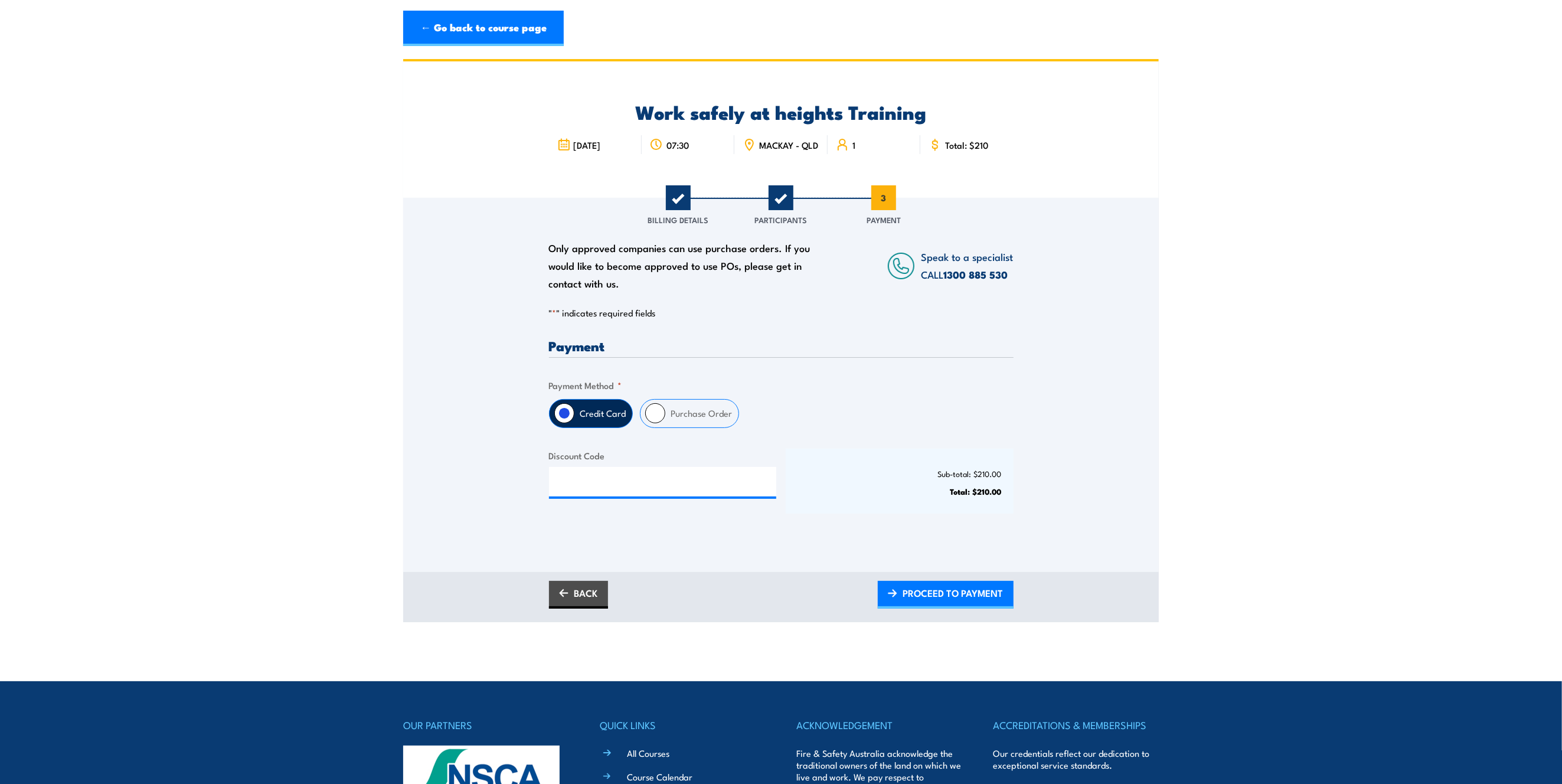
scroll to position [0, 0]
click at [657, 422] on input "Purchase Order" at bounding box center [655, 413] width 20 height 20
radio input "true"
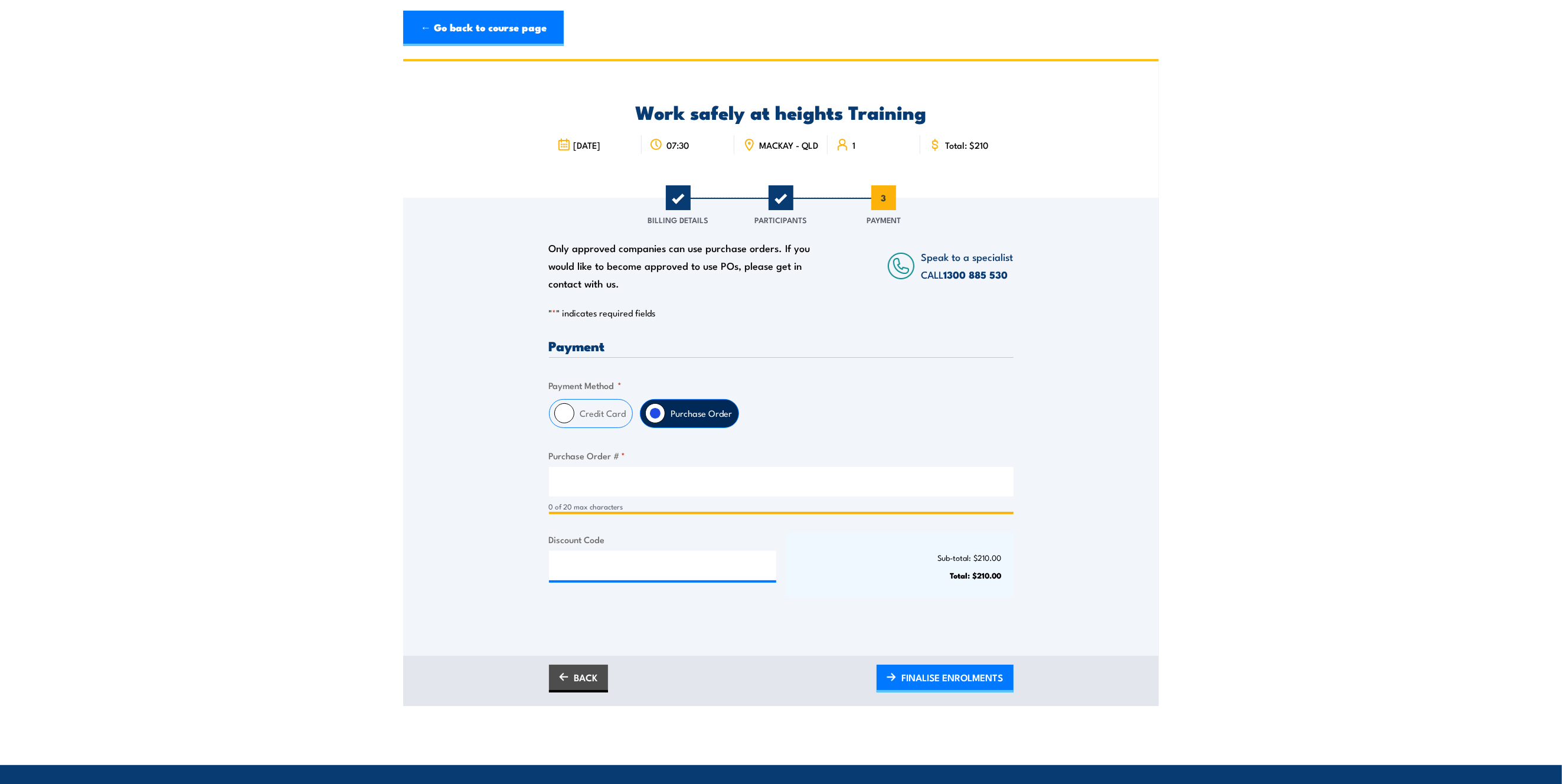
click at [619, 492] on input "Purchase Order # *" at bounding box center [781, 481] width 465 height 29
type input "TBA"
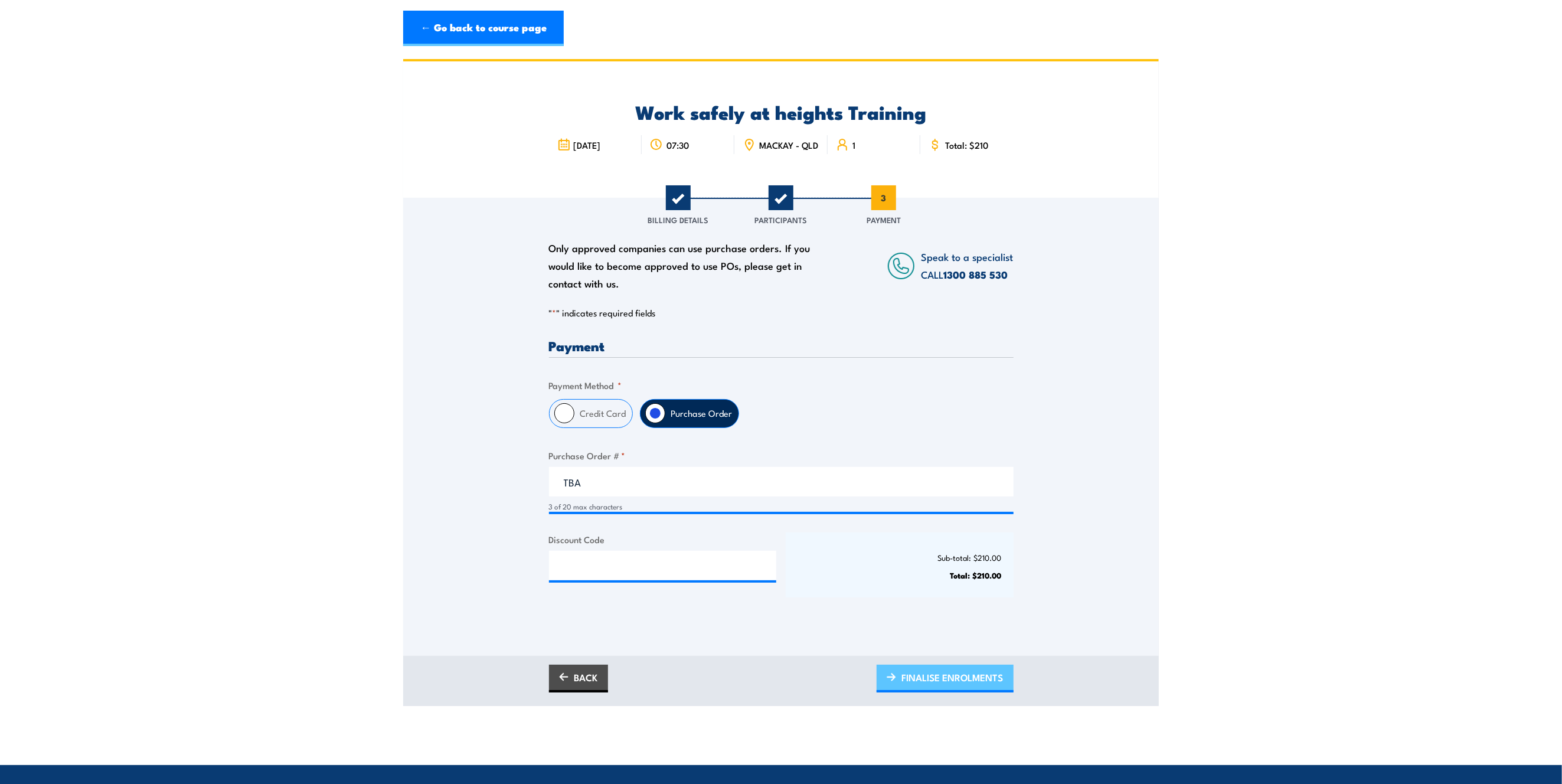
click at [974, 686] on span "FINALISE ENROLMENTS" at bounding box center [952, 677] width 101 height 31
